Goal: Task Accomplishment & Management: Manage account settings

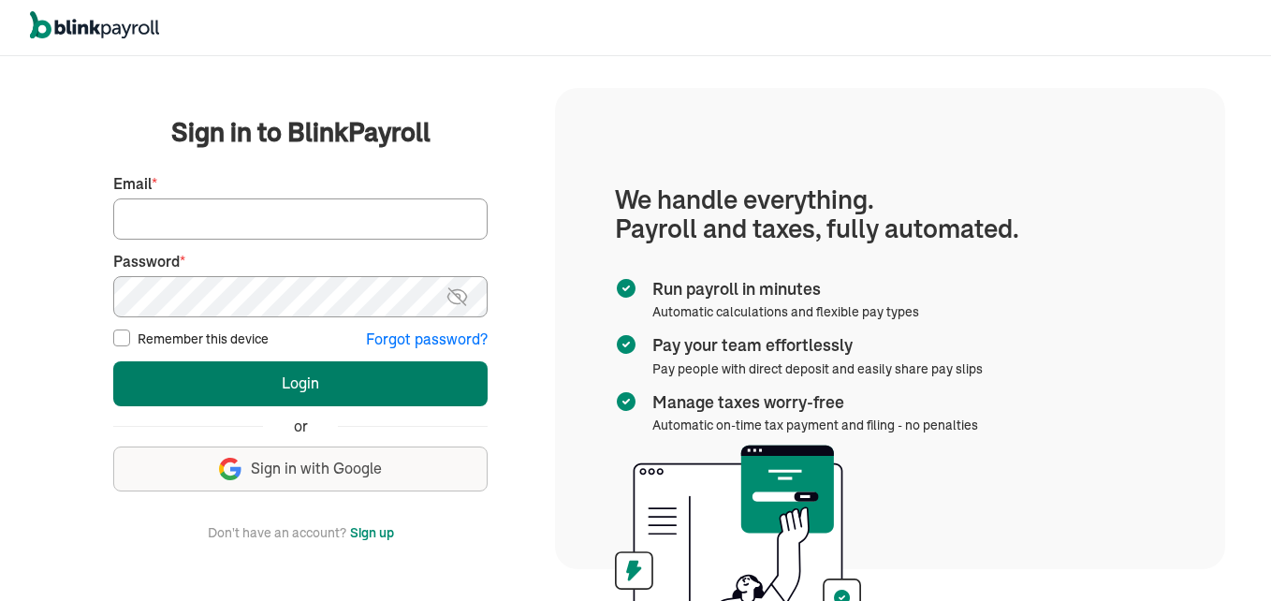
type input "sdcrossett@gmail.com"
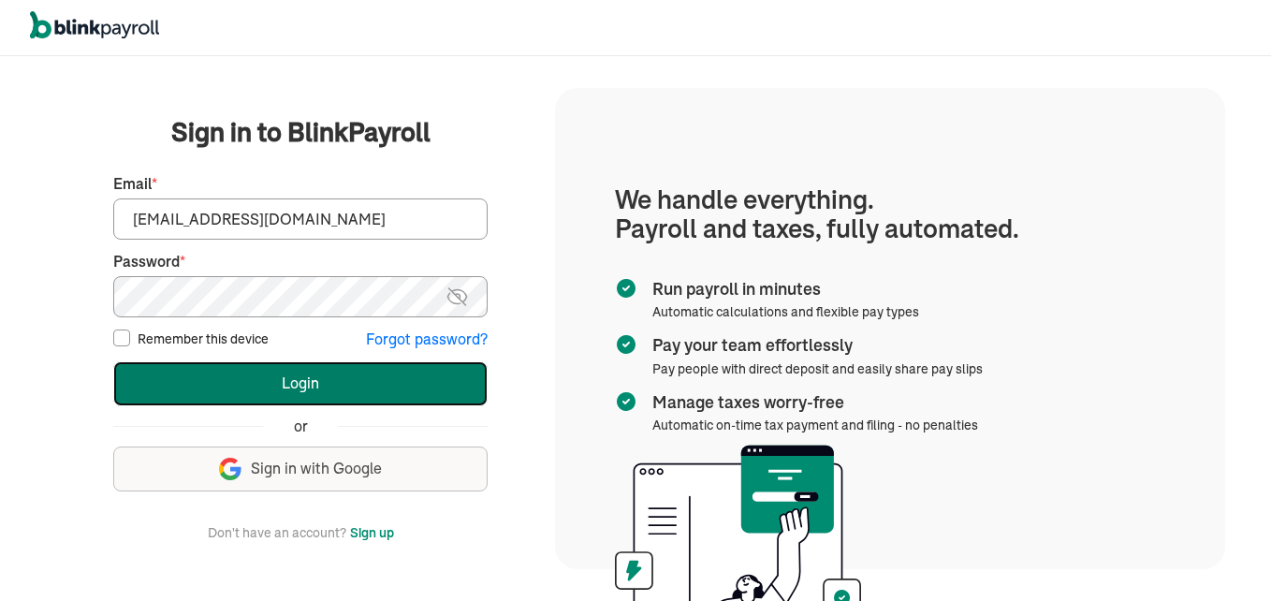
click at [267, 381] on button "Login" at bounding box center [300, 383] width 374 height 45
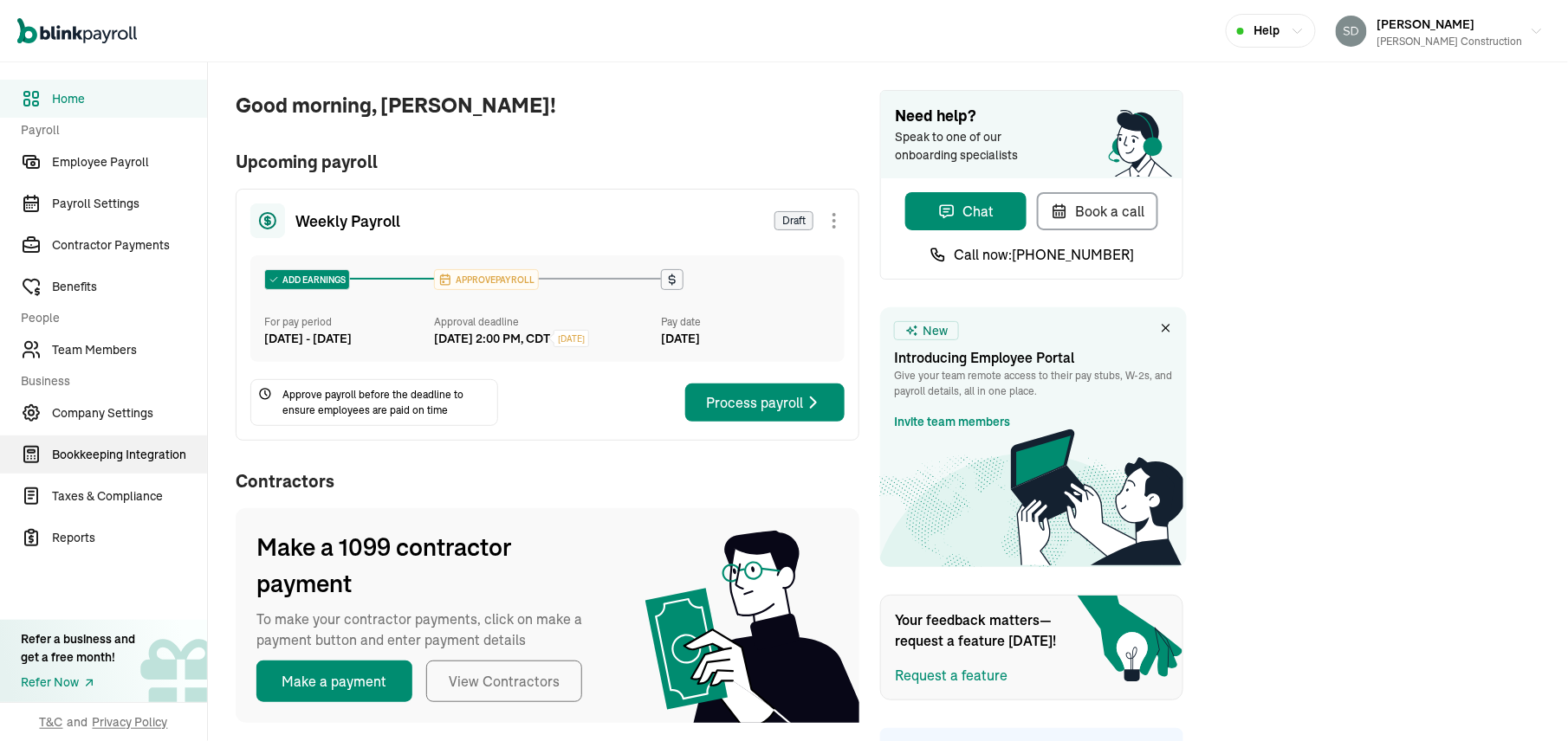
drag, startPoint x: 136, startPoint y: 489, endPoint x: 136, endPoint y: 468, distance: 21.0
click at [136, 489] on span "Taxes & Compliance" at bounding box center [129, 497] width 155 height 19
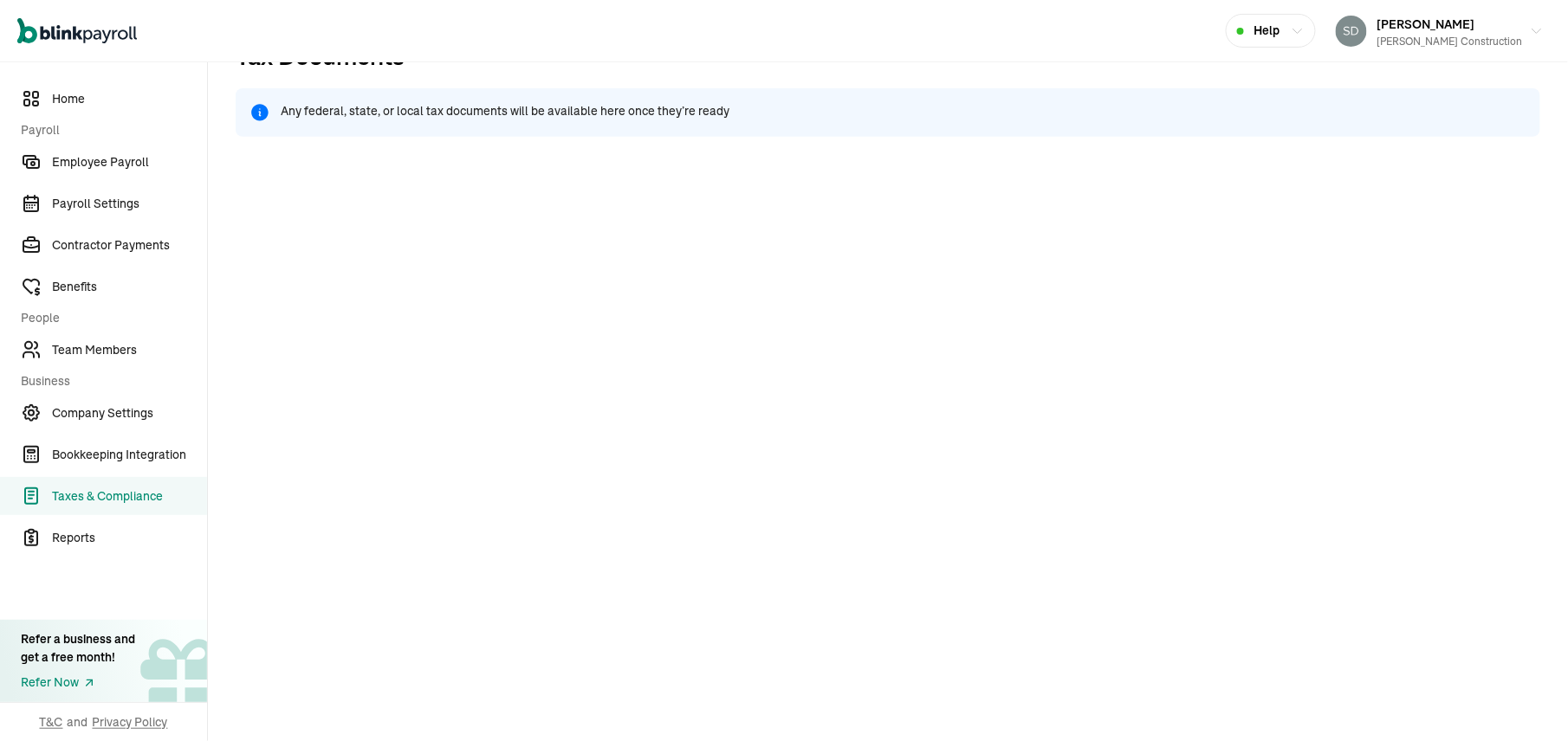
scroll to position [73, 0]
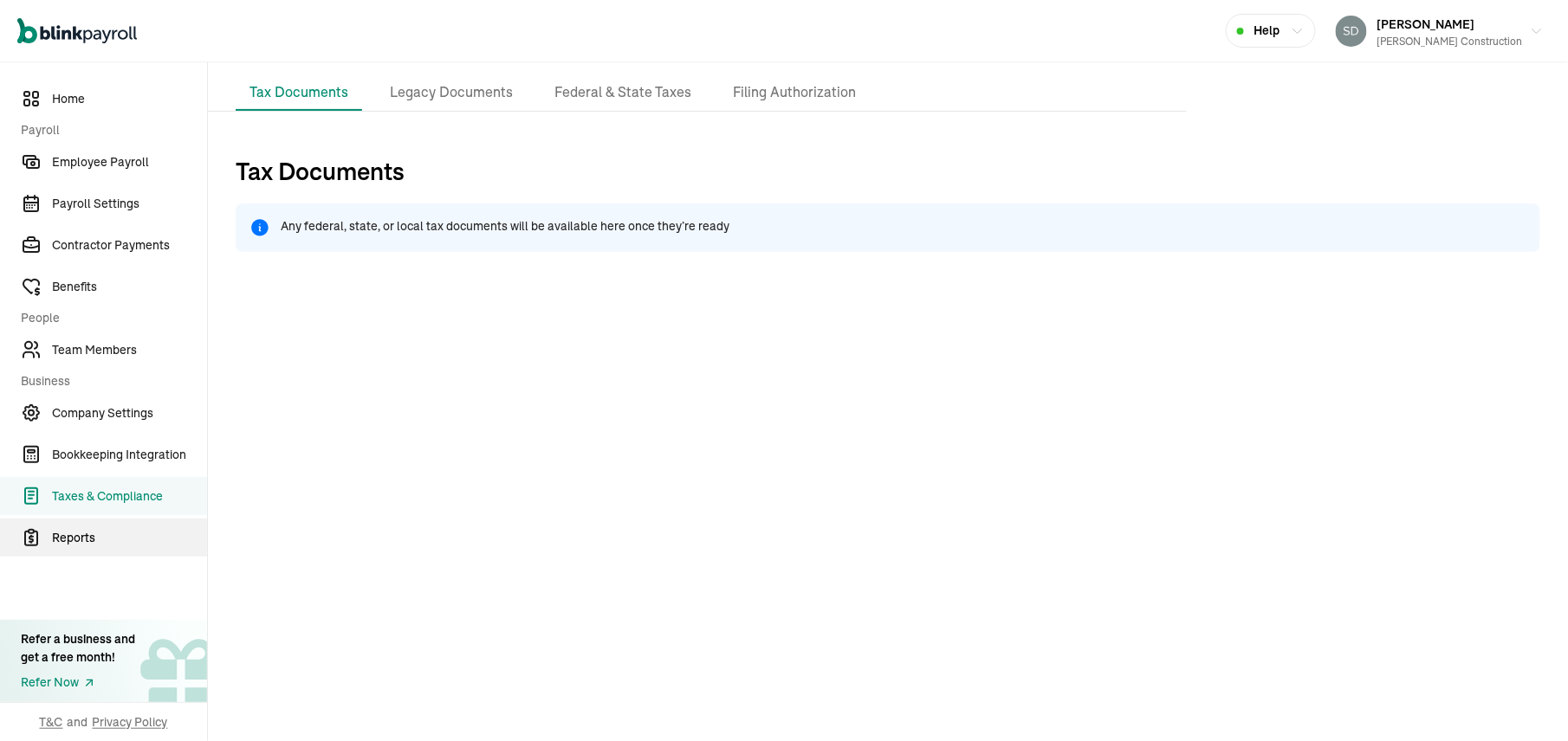
click at [78, 529] on span "Reports" at bounding box center [129, 538] width 155 height 19
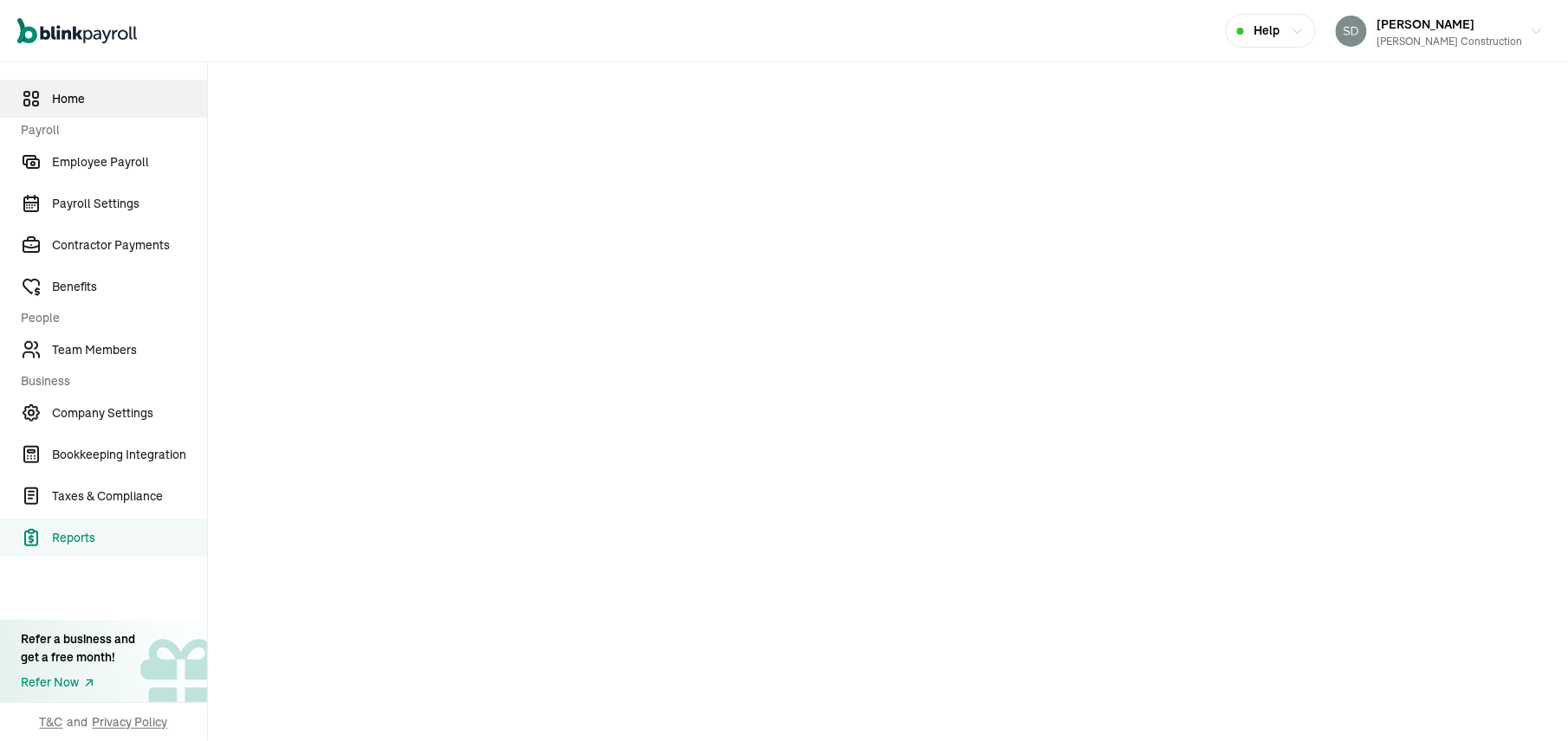
click at [69, 97] on span "Home" at bounding box center [129, 99] width 155 height 19
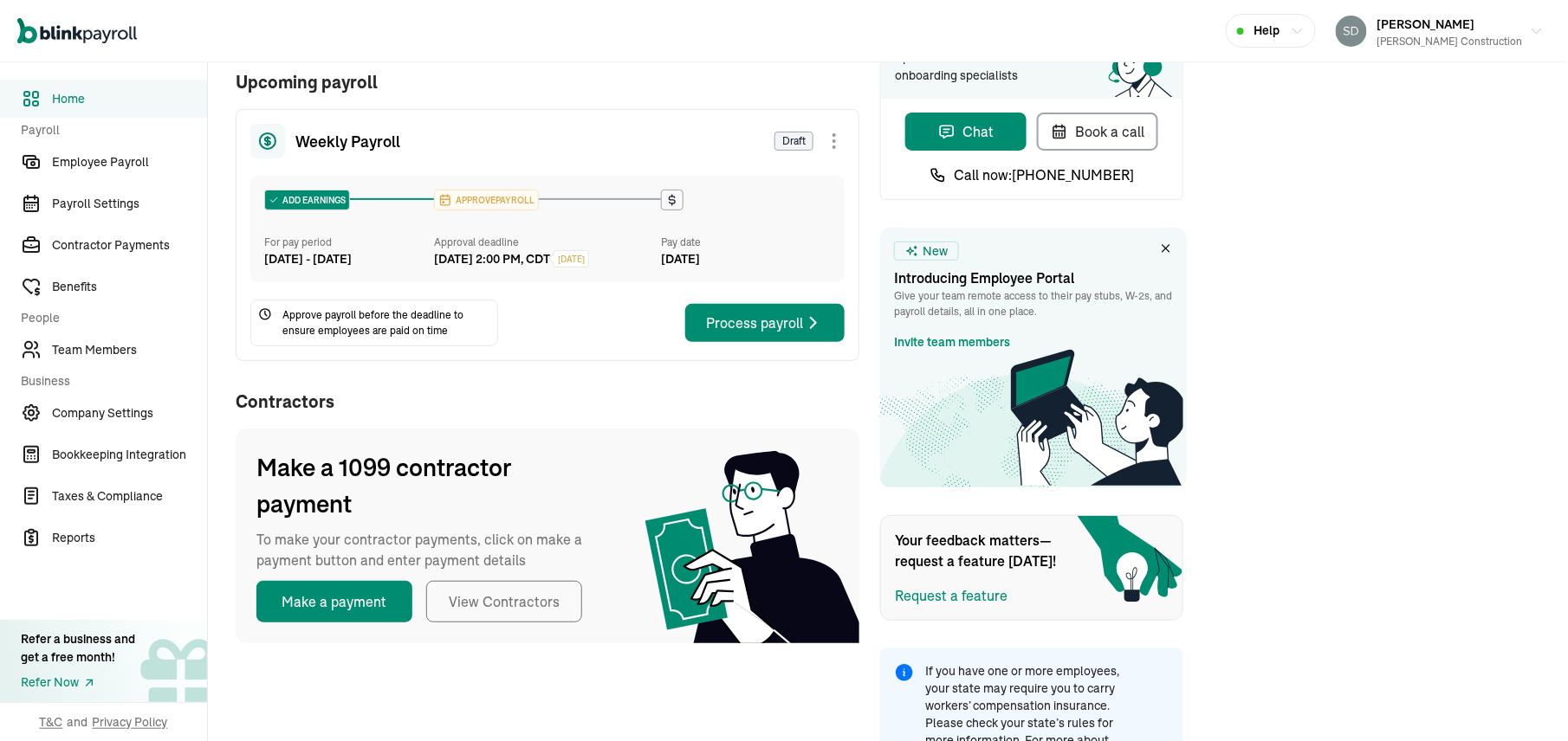
scroll to position [137, 0]
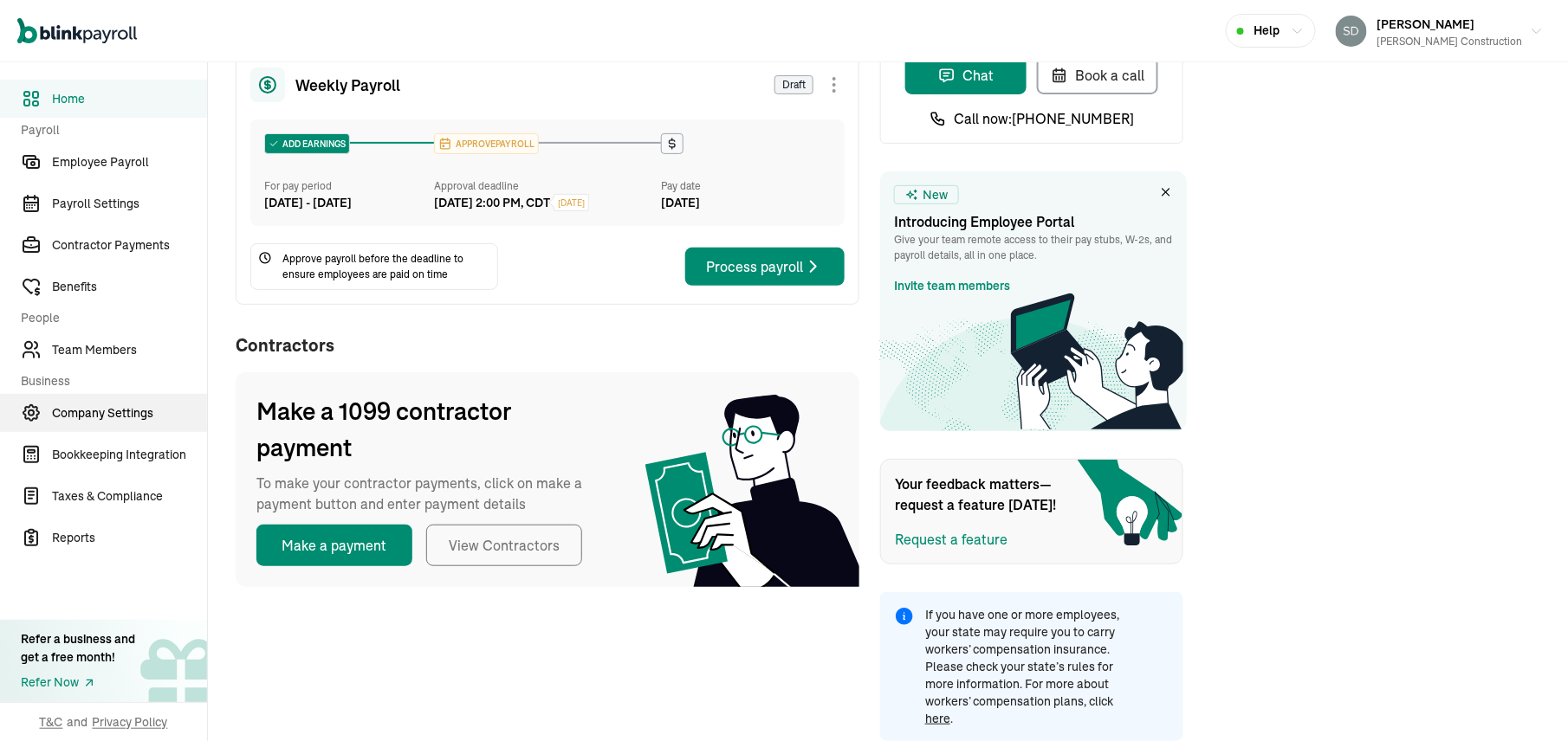
click at [80, 417] on span "Company Settings" at bounding box center [129, 414] width 155 height 19
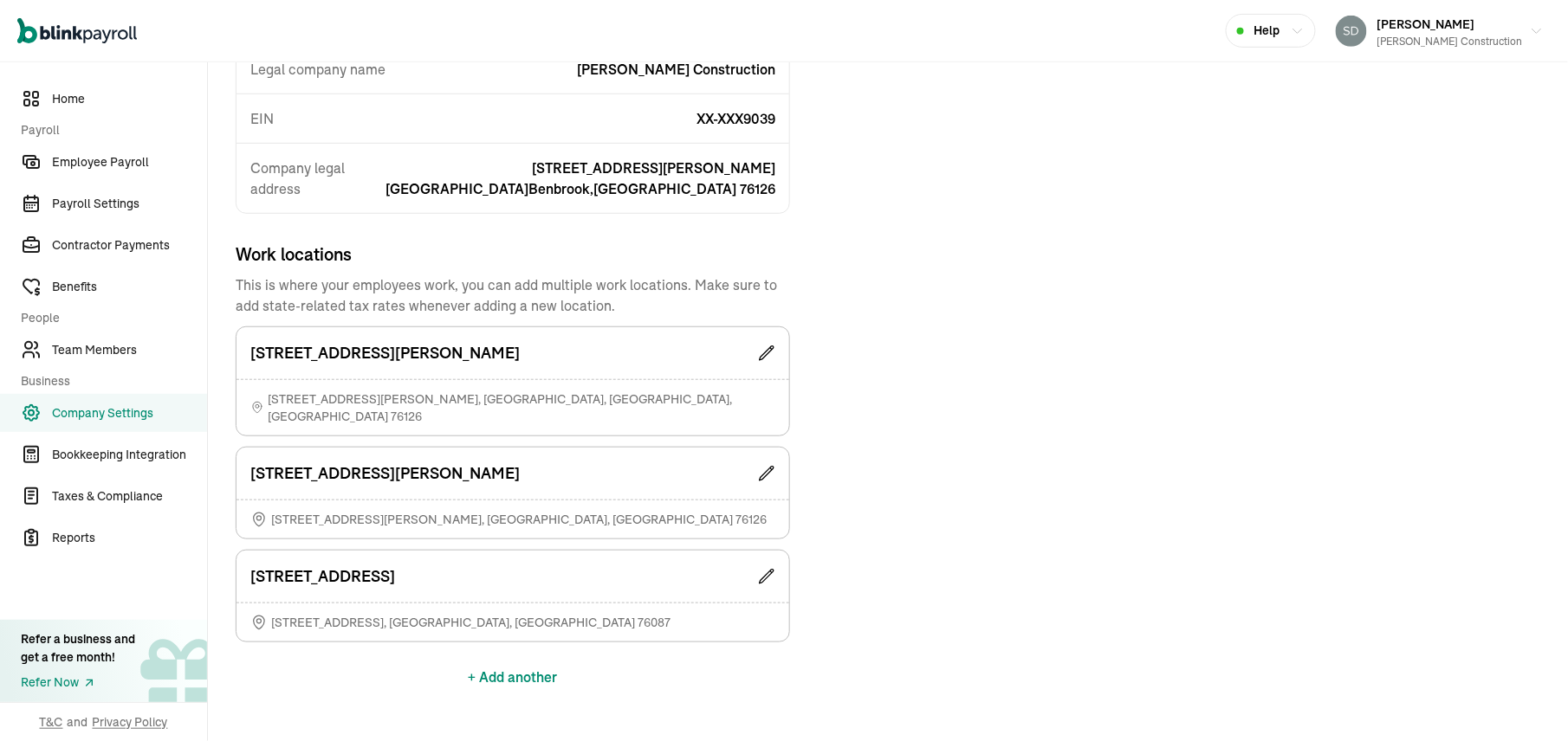
scroll to position [303, 0]
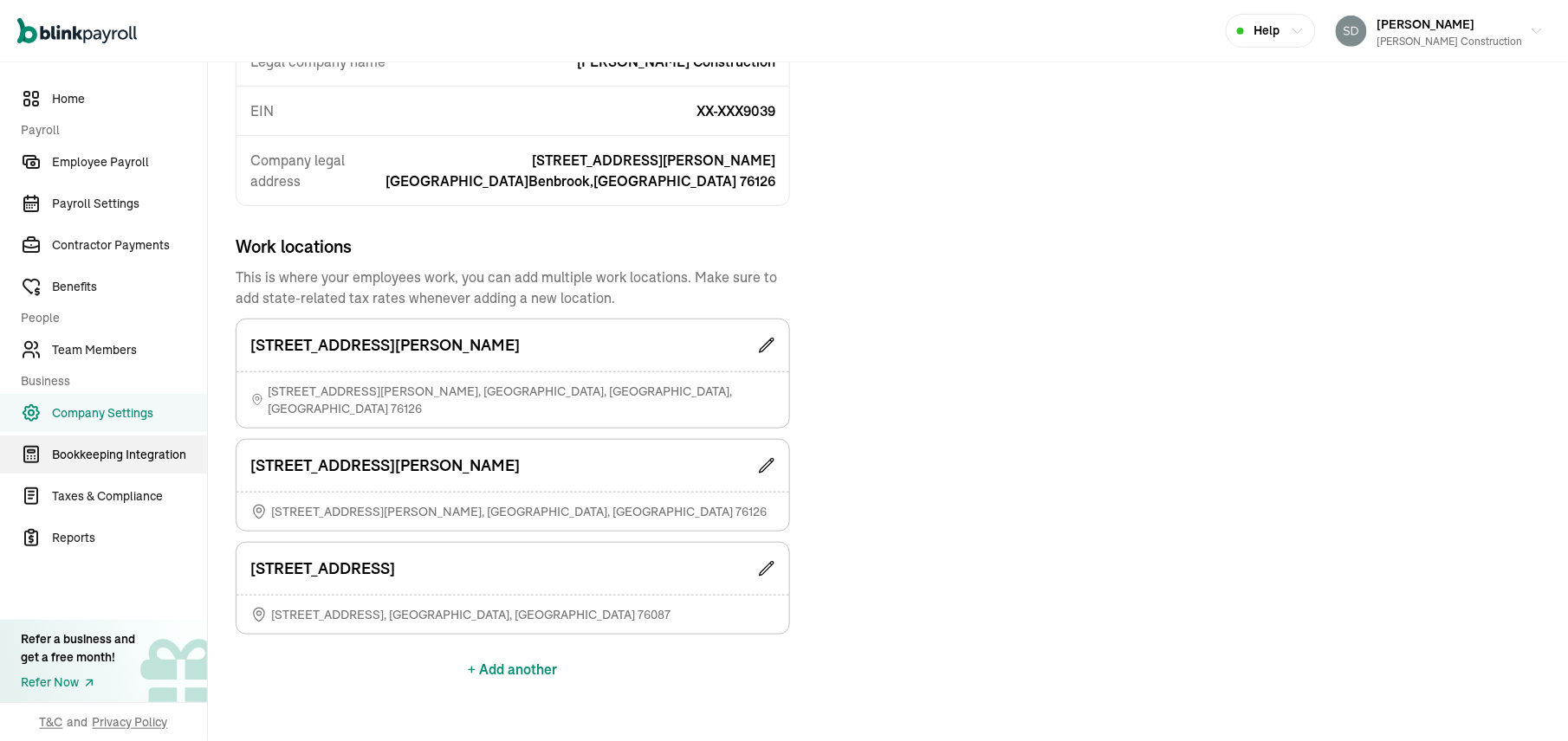
click at [84, 451] on span "Bookkeeping Integration" at bounding box center [129, 455] width 155 height 19
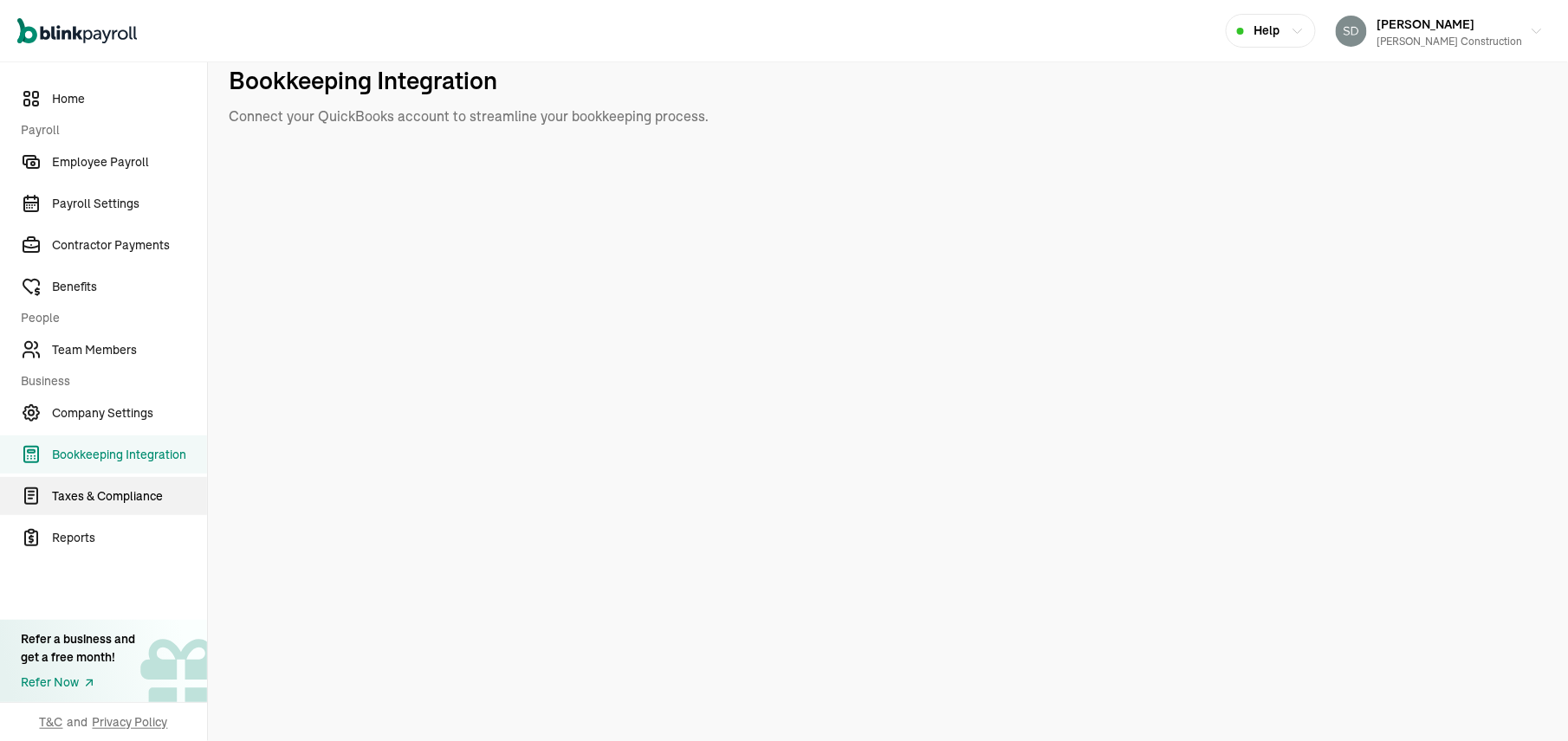
click at [99, 496] on span "Taxes & Compliance" at bounding box center [129, 497] width 155 height 19
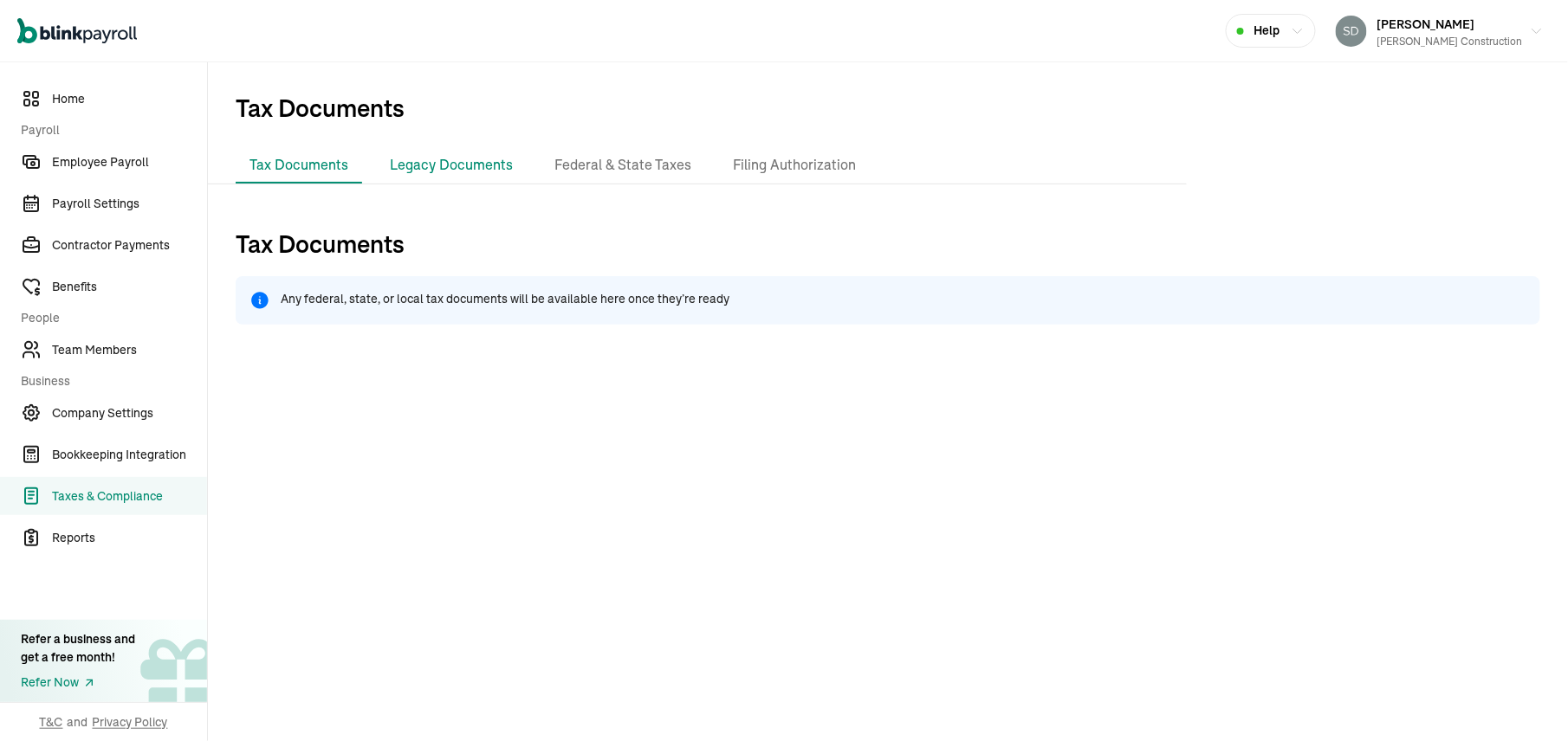
click at [449, 159] on li "Legacy Documents" at bounding box center [451, 165] width 151 height 36
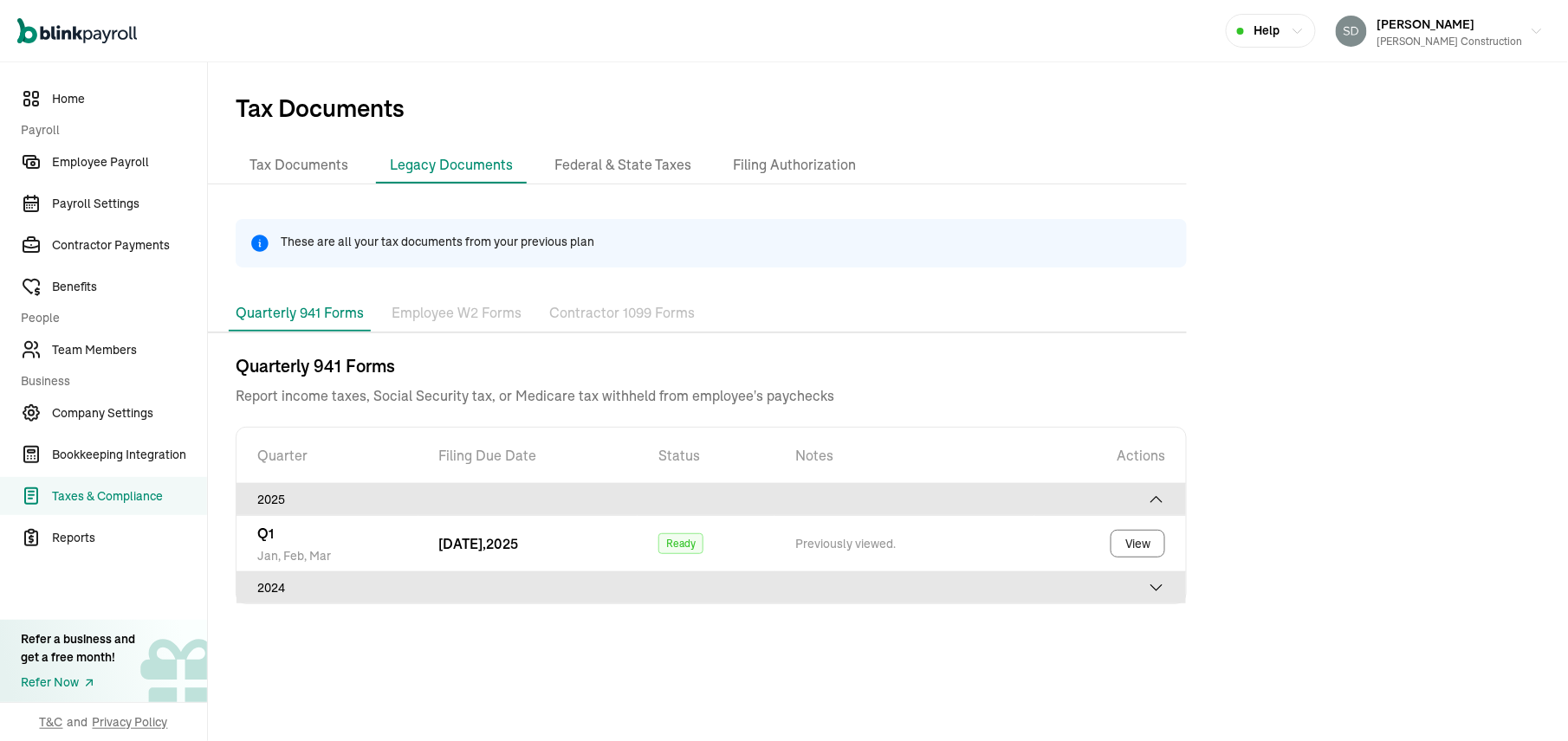
click at [1151, 590] on icon at bounding box center [1156, 587] width 18 height 18
click at [1158, 589] on icon at bounding box center [1156, 587] width 18 height 18
click at [1157, 491] on icon at bounding box center [1156, 500] width 18 height 18
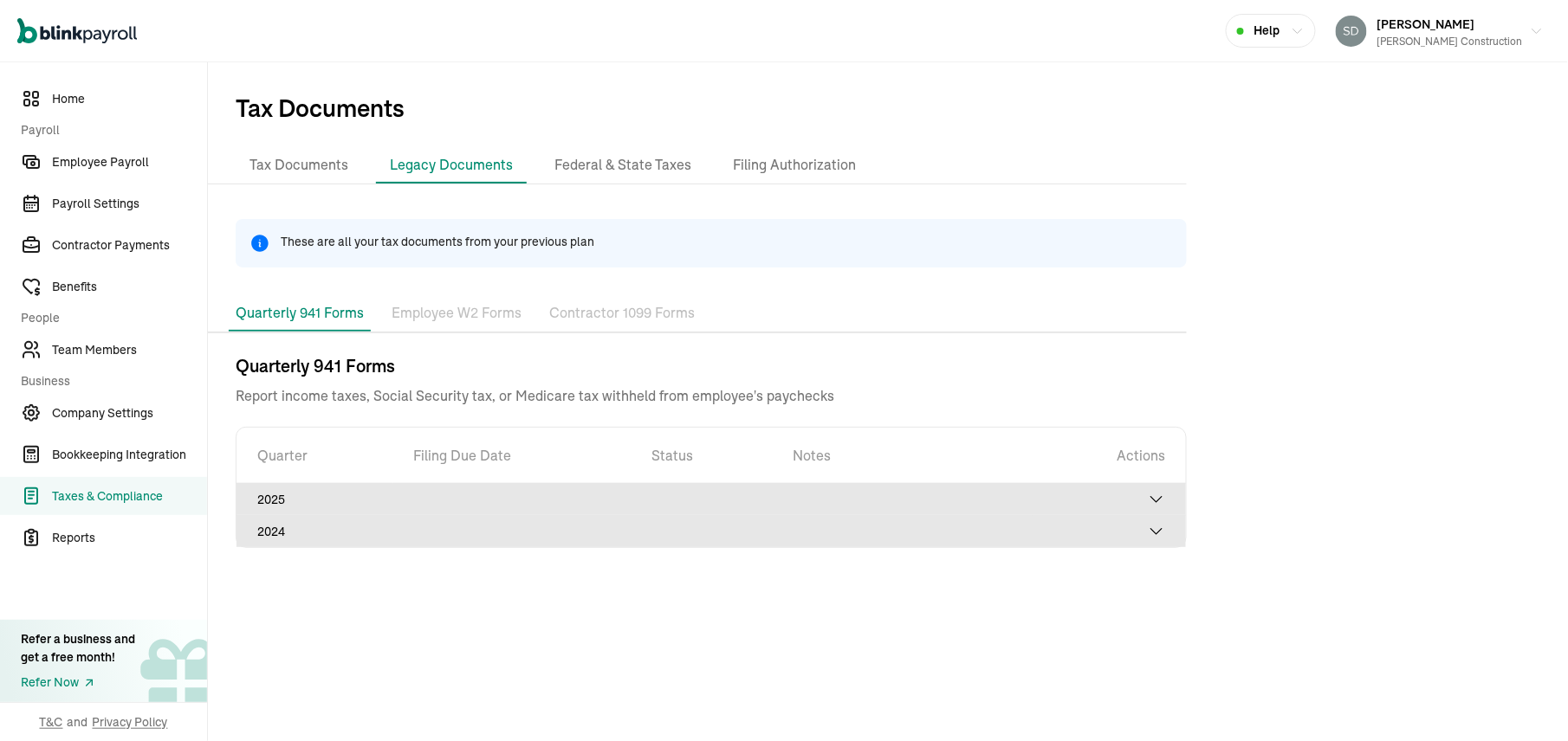
click at [1163, 495] on icon at bounding box center [1156, 500] width 18 height 18
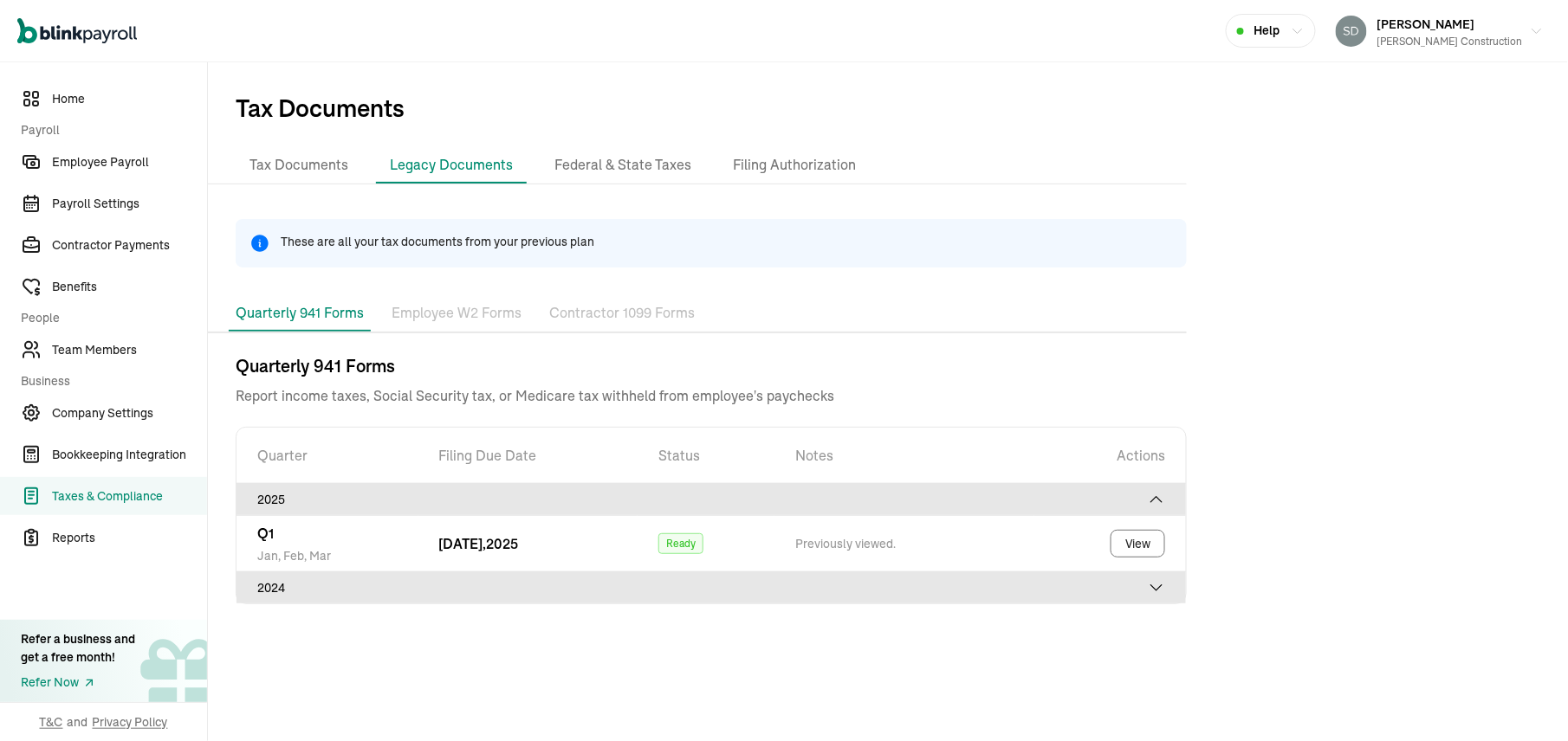
click at [1158, 590] on icon at bounding box center [1156, 587] width 18 height 18
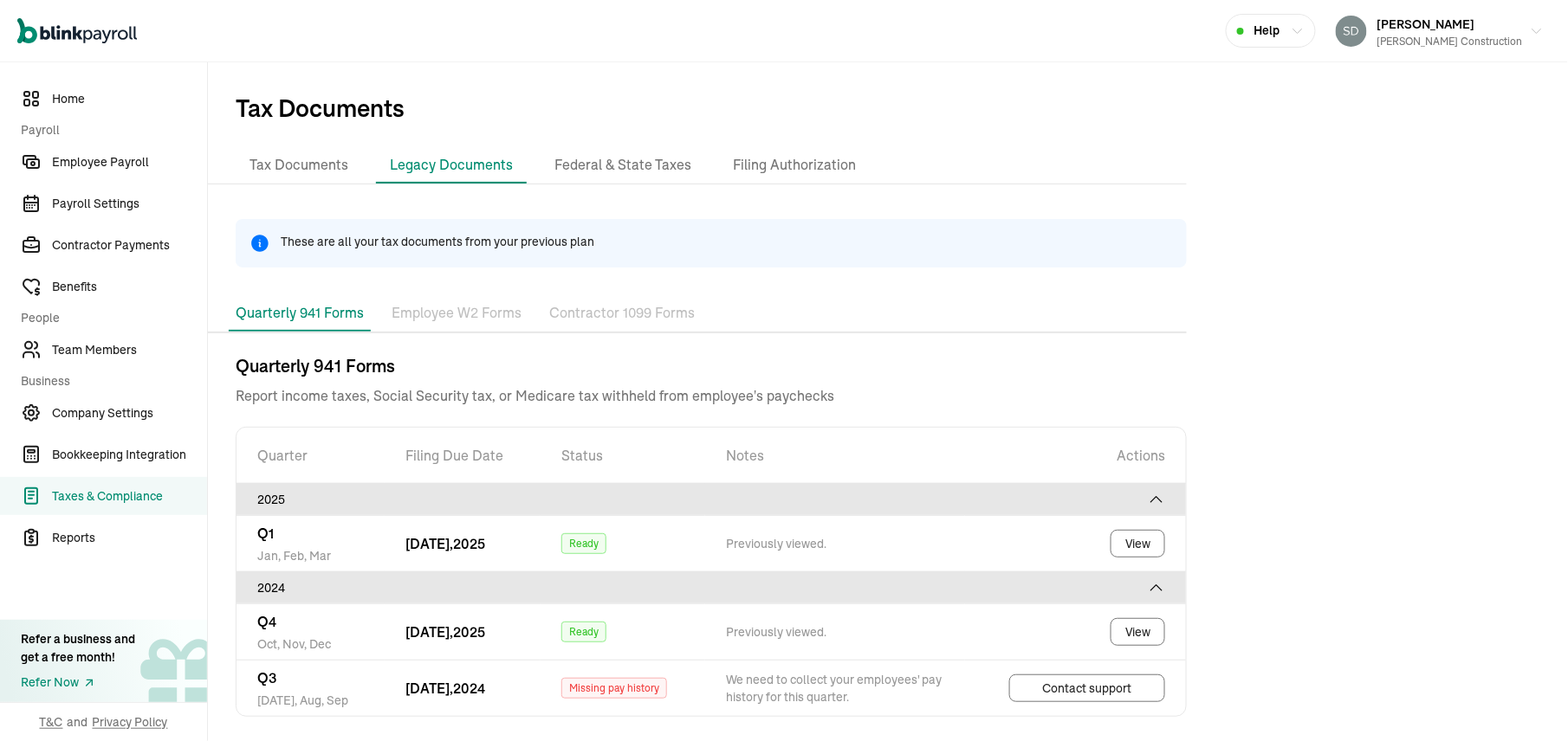
click at [1567, 608] on html "Open main menu Help [PERSON_NAME] Construction Home Payroll Employee Payroll Pa…" at bounding box center [784, 370] width 1568 height 741
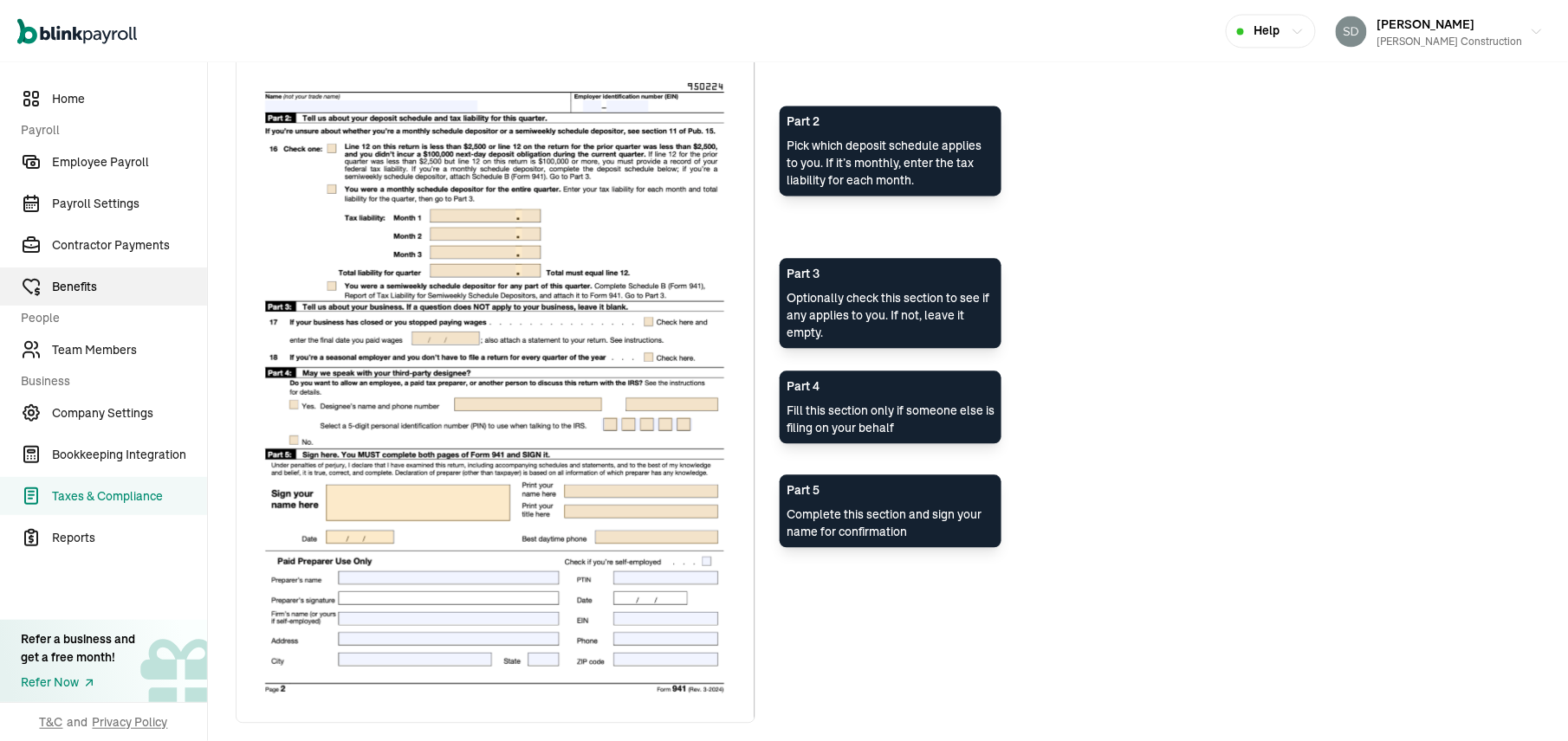
scroll to position [181, 0]
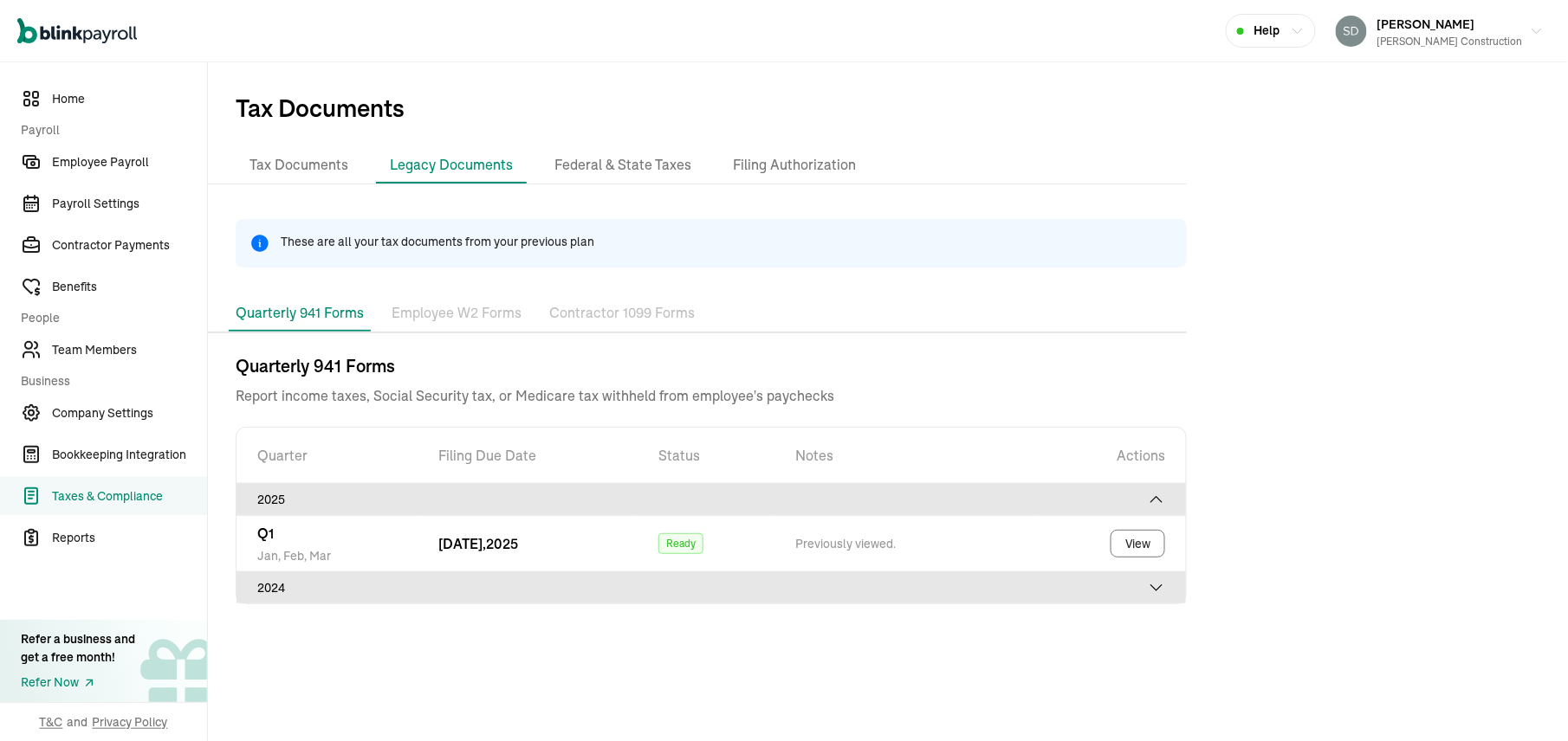
click at [1163, 594] on icon at bounding box center [1156, 587] width 18 height 18
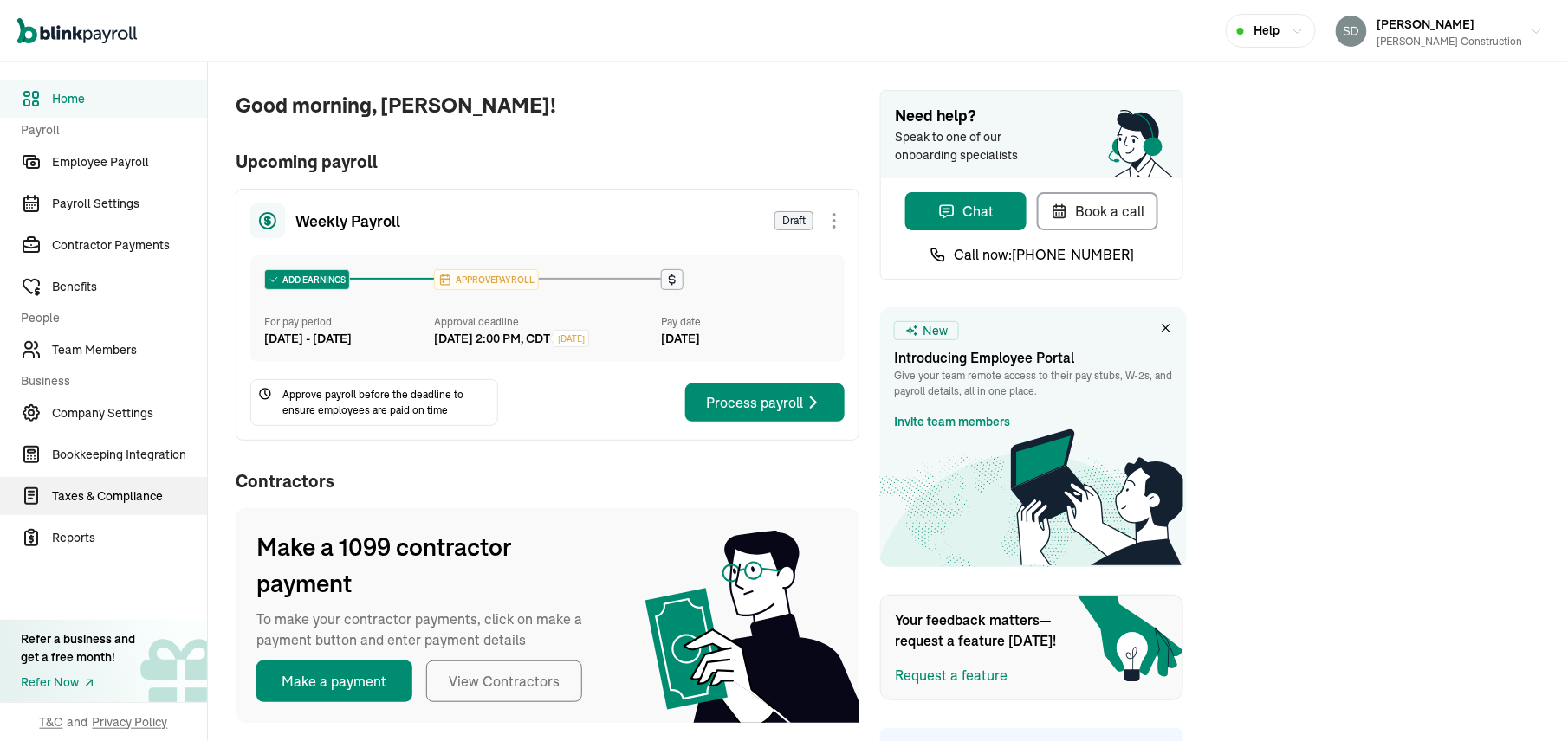
click at [136, 489] on span "Taxes & Compliance" at bounding box center [129, 497] width 155 height 19
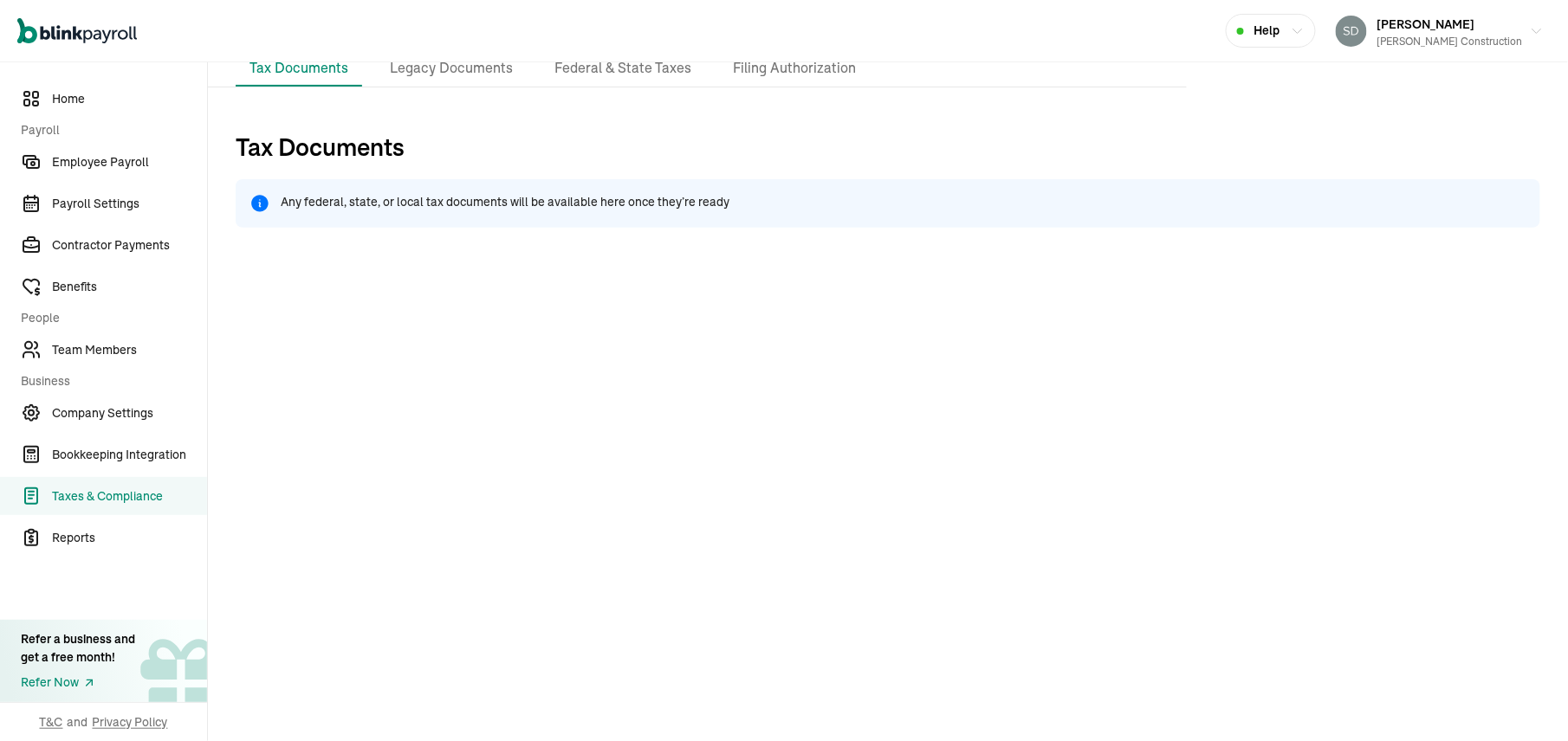
scroll to position [73, 0]
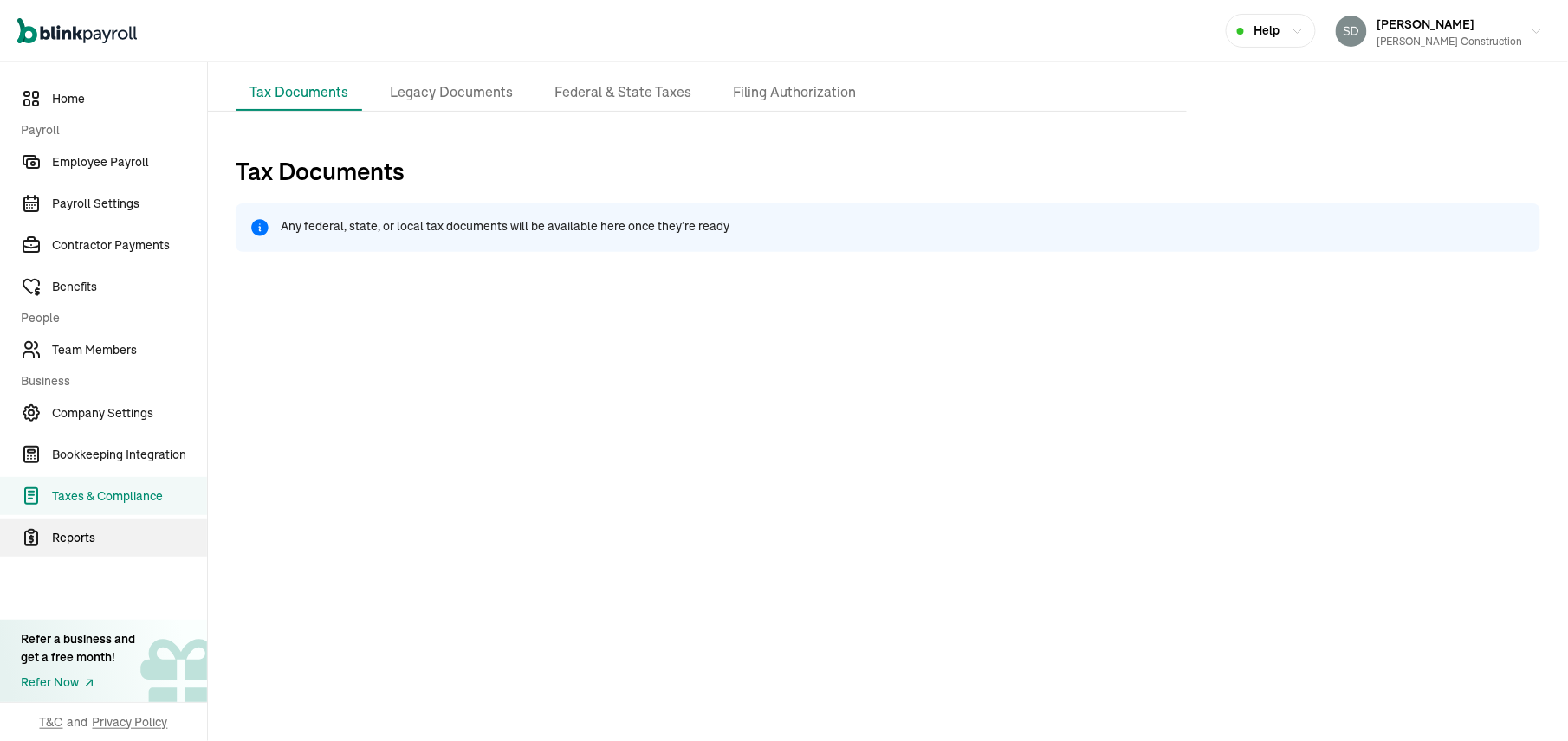
click at [78, 529] on span "Reports" at bounding box center [129, 538] width 155 height 19
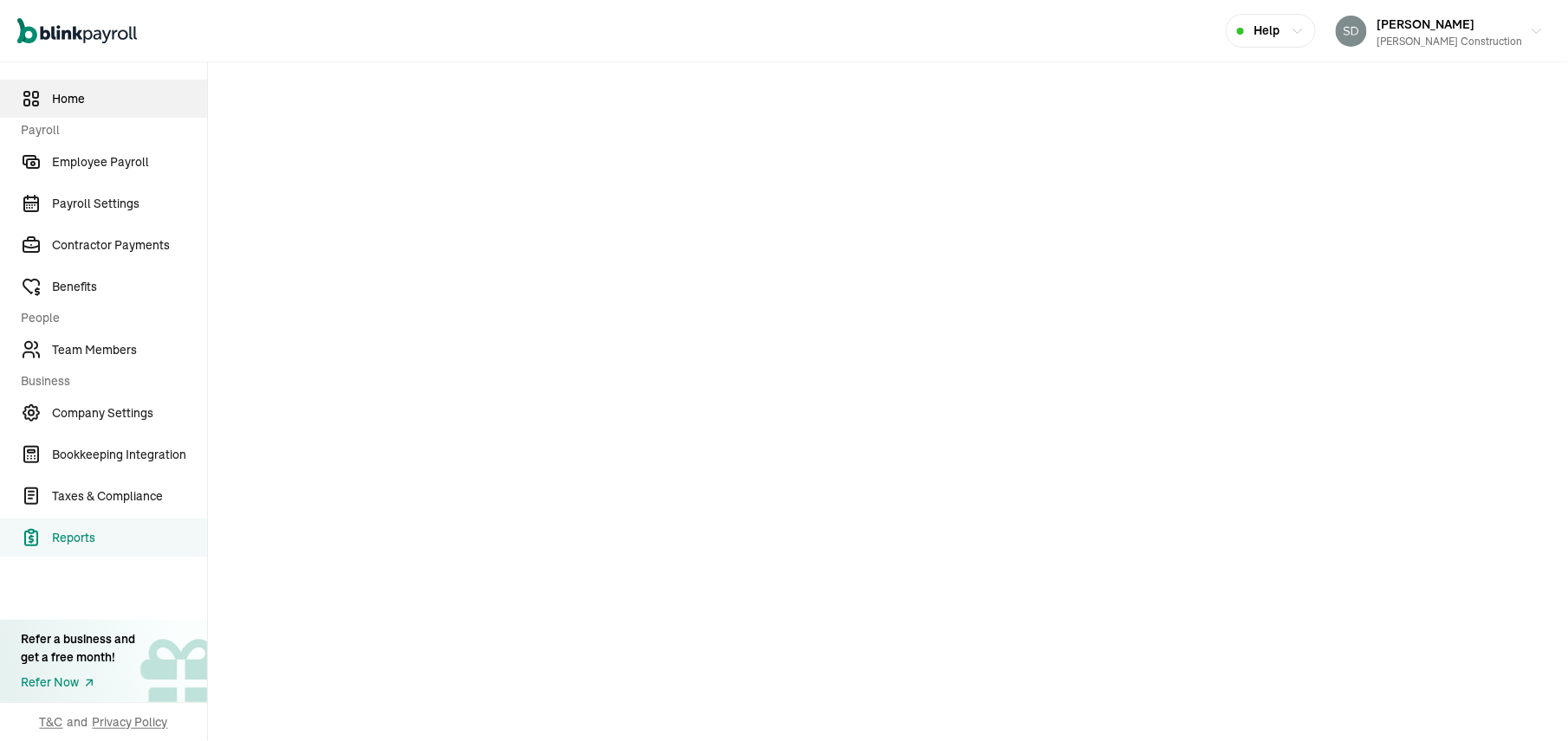
click at [69, 97] on span "Home" at bounding box center [129, 99] width 155 height 19
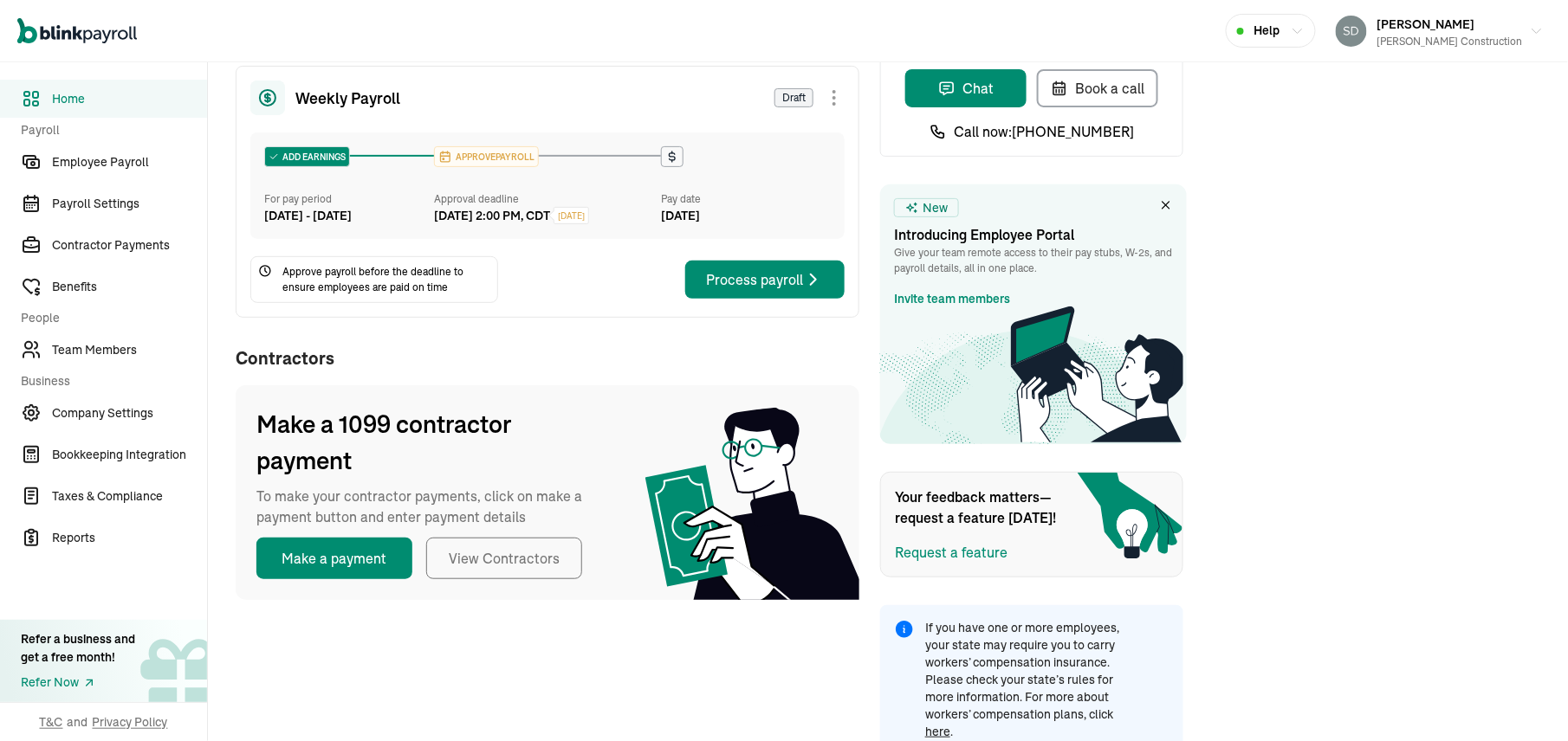
scroll to position [137, 0]
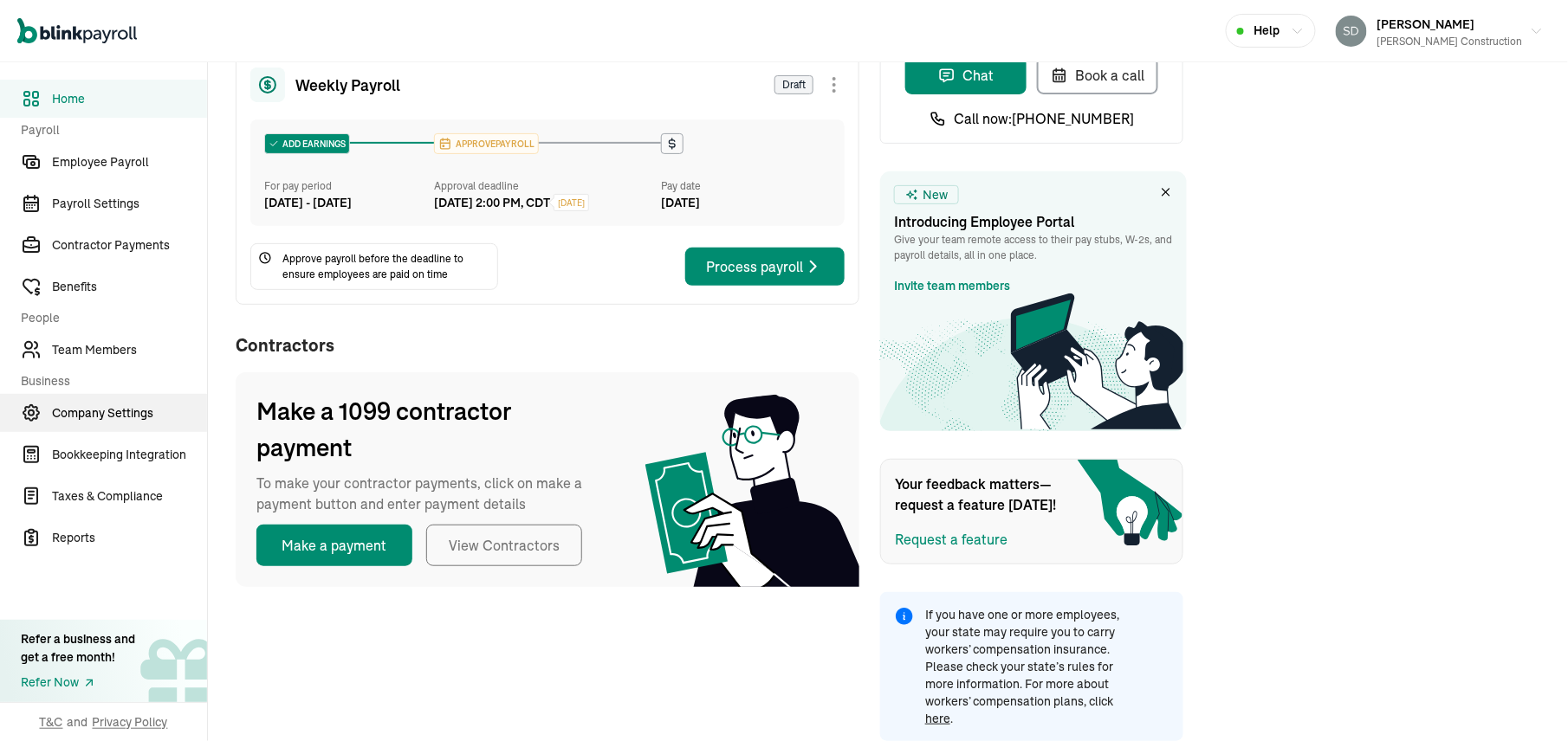
click at [80, 417] on span "Company Settings" at bounding box center [129, 414] width 155 height 19
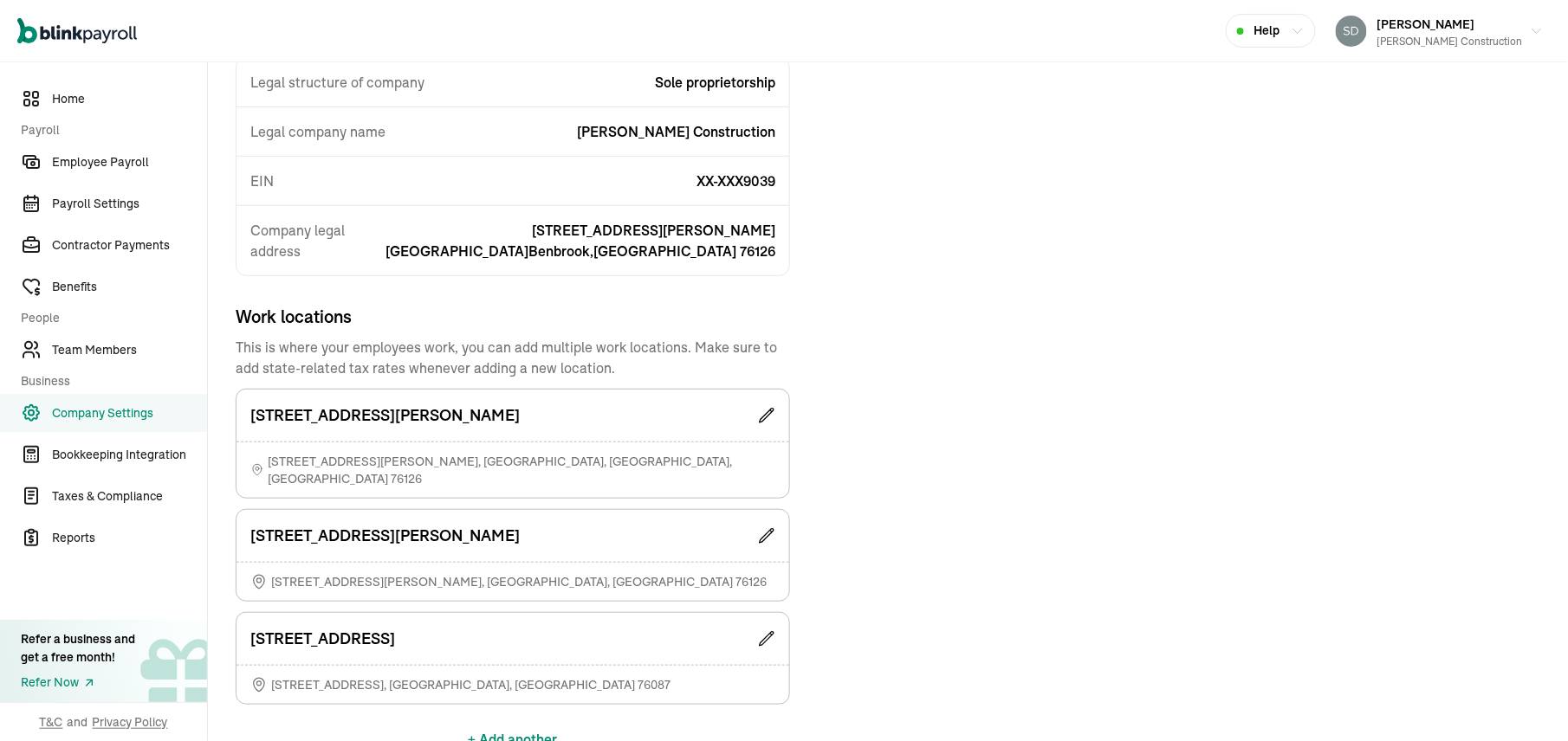
scroll to position [303, 0]
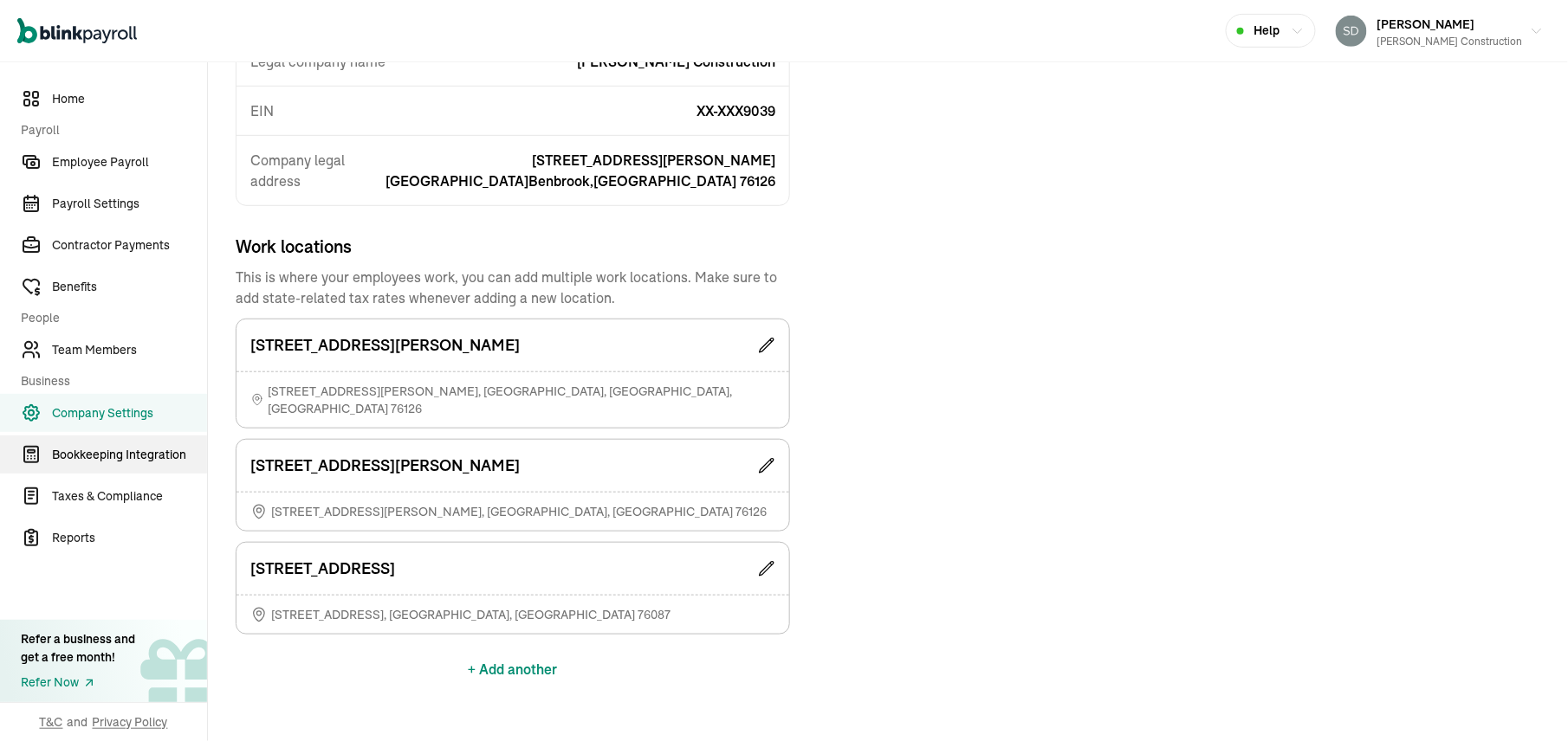
click at [84, 451] on span "Bookkeeping Integration" at bounding box center [129, 455] width 155 height 19
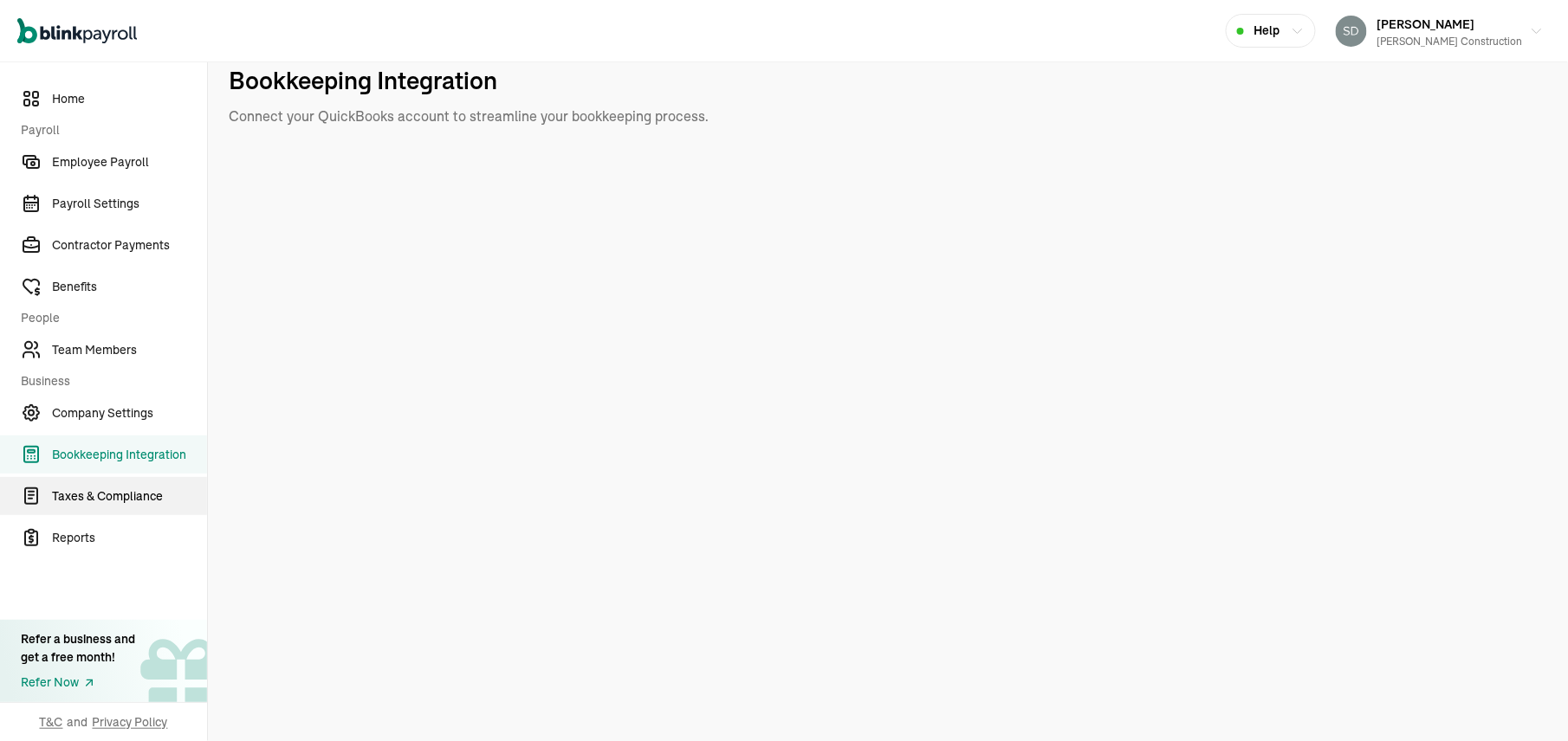
click at [99, 496] on span "Taxes & Compliance" at bounding box center [129, 497] width 155 height 19
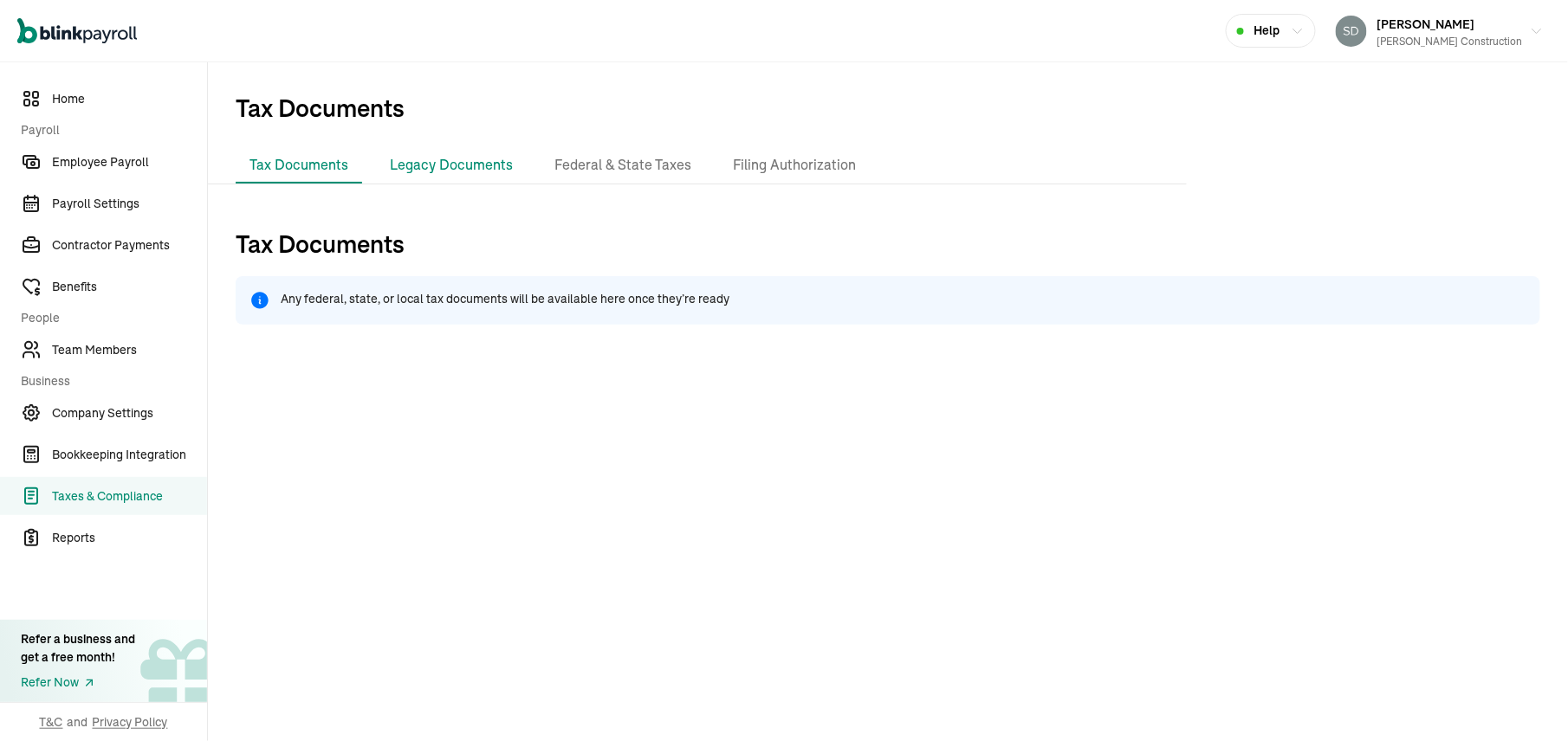
click at [449, 159] on li "Legacy Documents" at bounding box center [451, 165] width 151 height 36
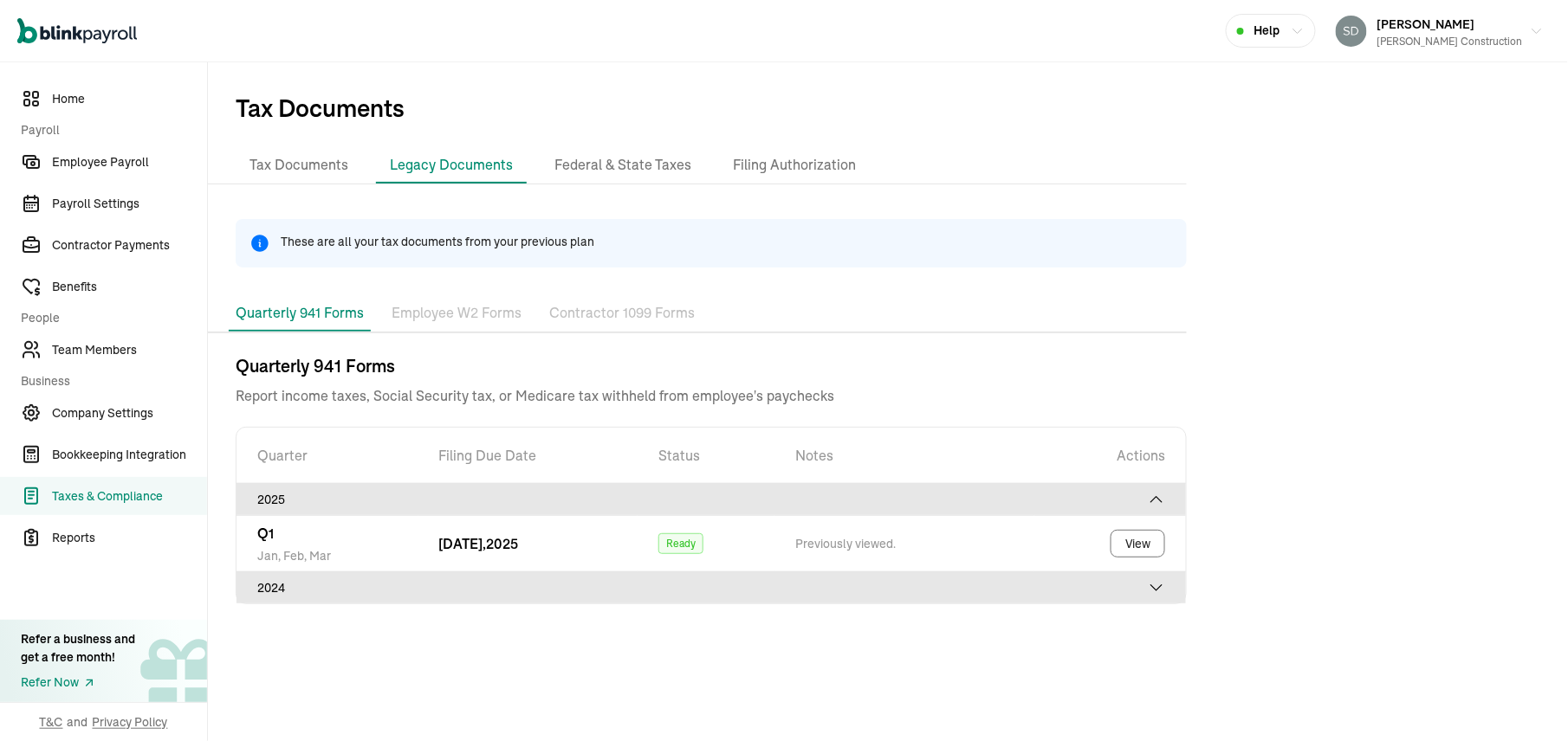
click at [1151, 590] on icon at bounding box center [1156, 587] width 18 height 18
click at [1158, 589] on icon at bounding box center [1156, 587] width 18 height 18
click at [1157, 491] on icon at bounding box center [1156, 500] width 18 height 18
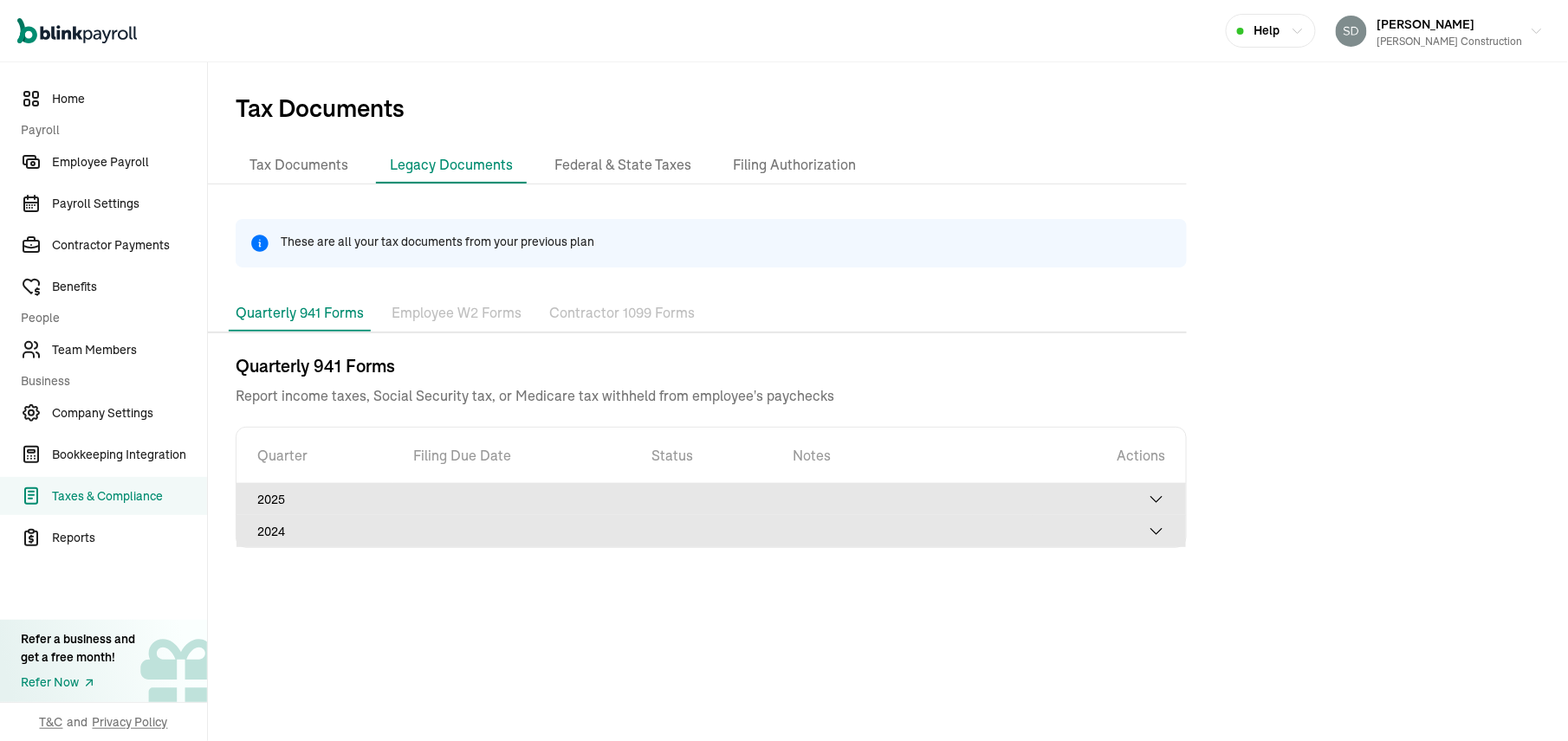
click at [1163, 495] on icon at bounding box center [1156, 500] width 18 height 18
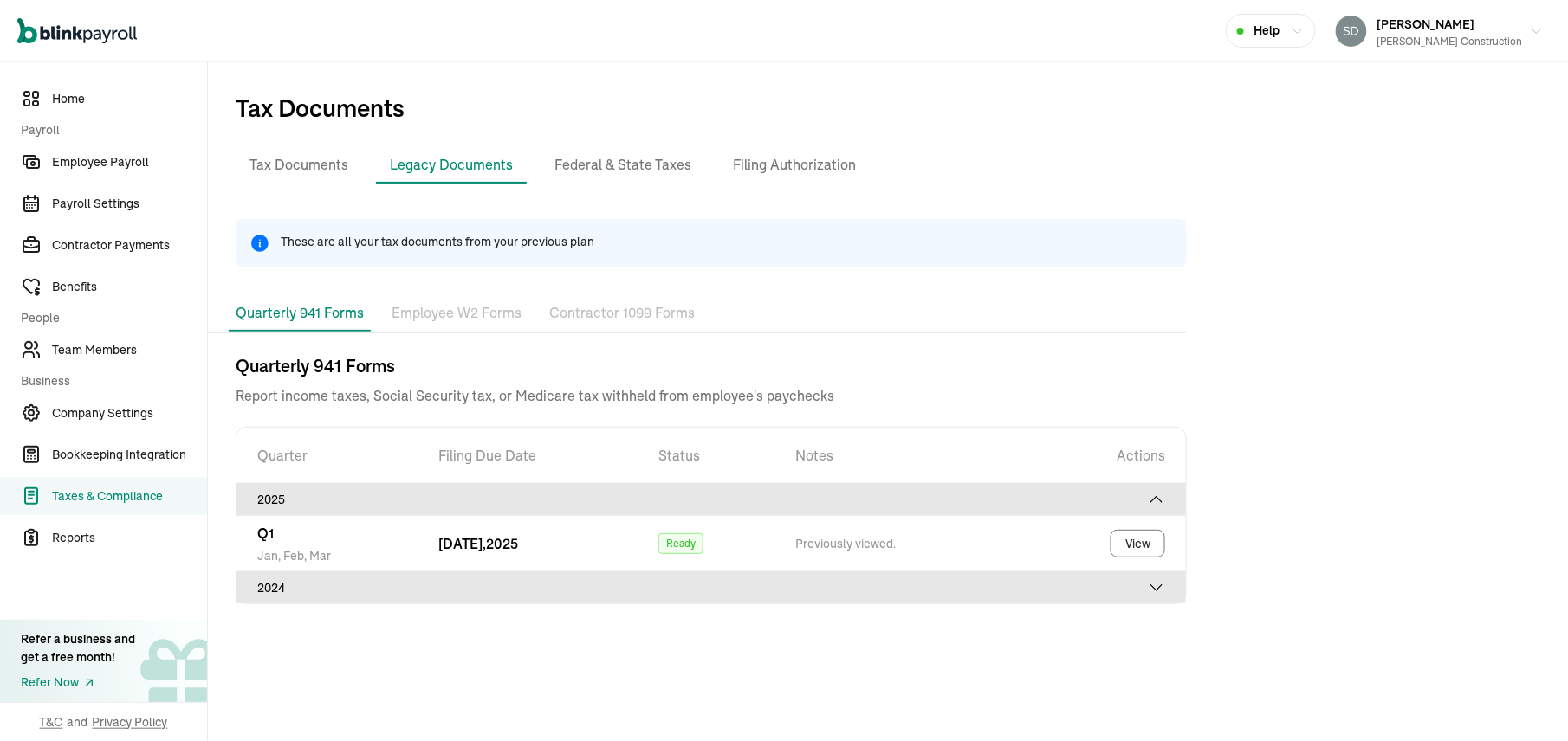
click at [1158, 590] on icon at bounding box center [1156, 587] width 18 height 18
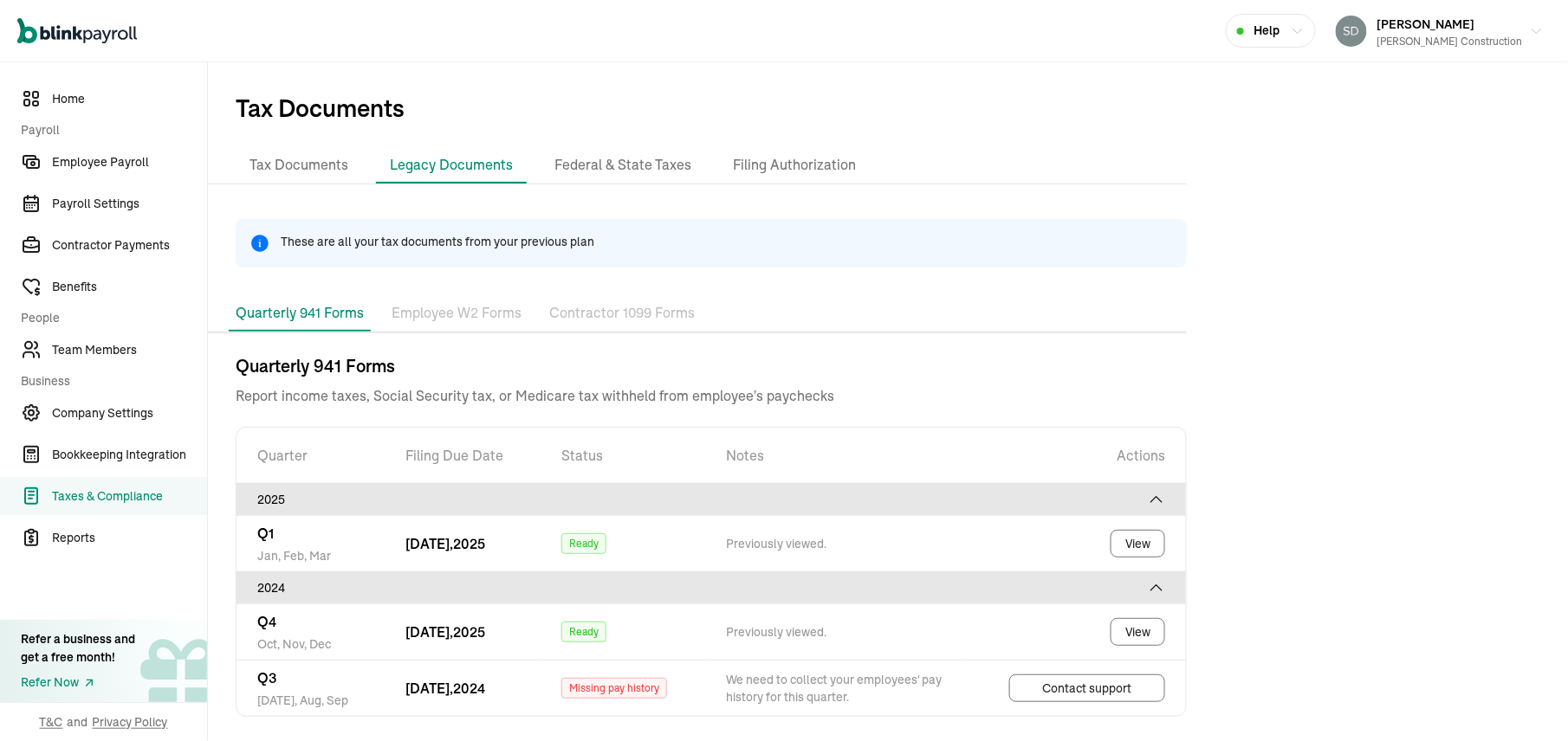
click at [1567, 608] on html "Open main menu Help [PERSON_NAME] Construction Home Payroll Employee Payroll Pa…" at bounding box center [784, 370] width 1568 height 741
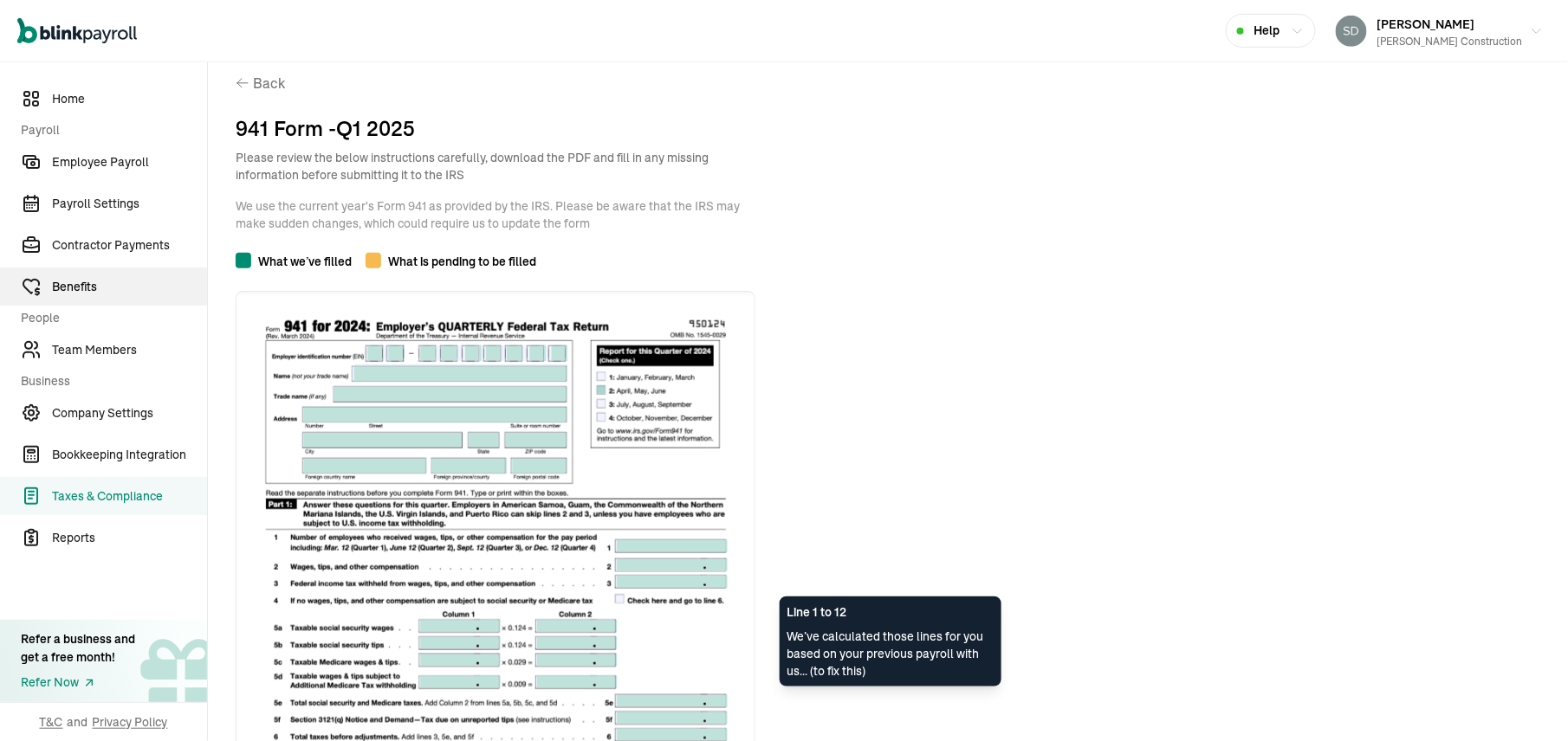
scroll to position [181, 0]
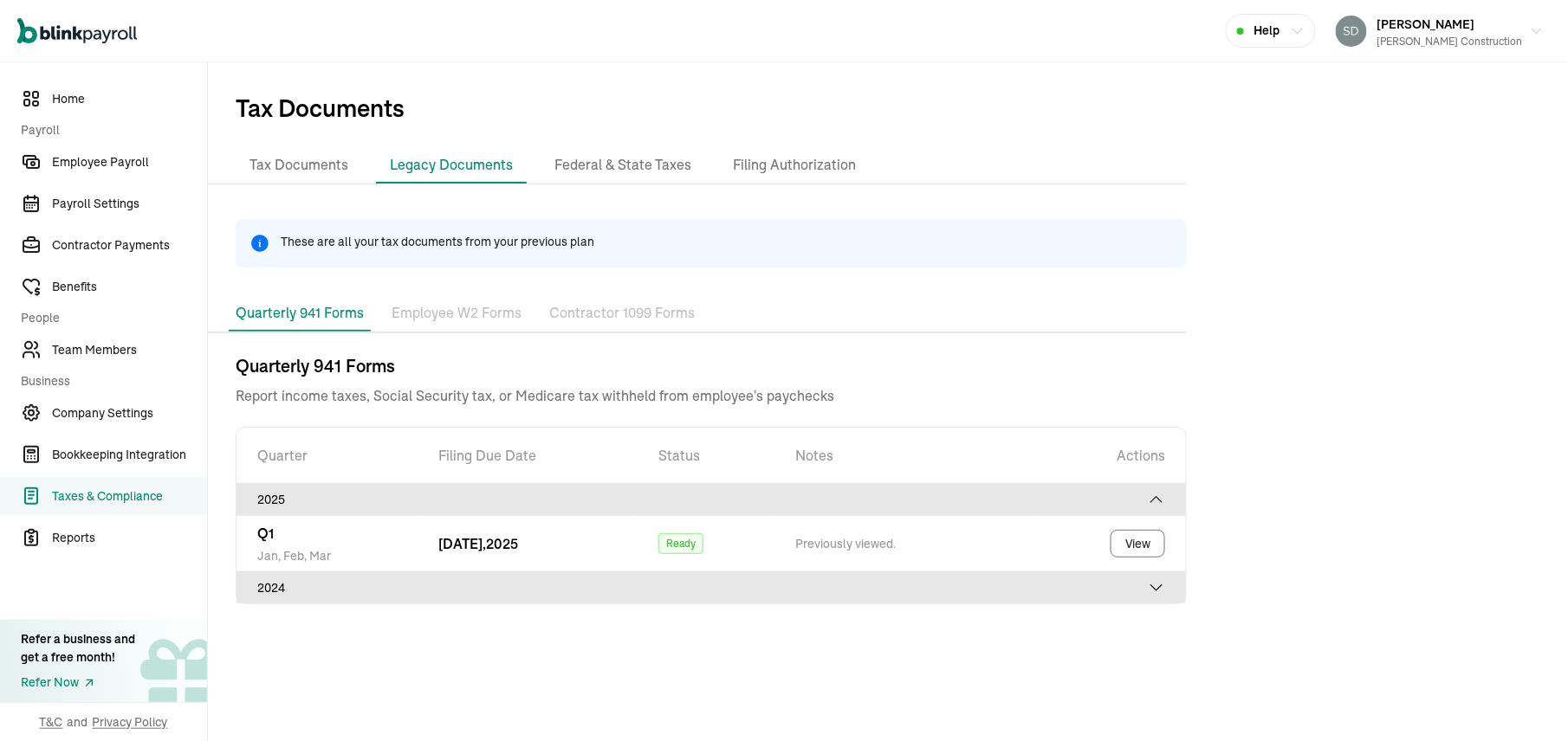
click at [1163, 594] on icon at bounding box center [1156, 587] width 18 height 18
